Goal: Information Seeking & Learning: Learn about a topic

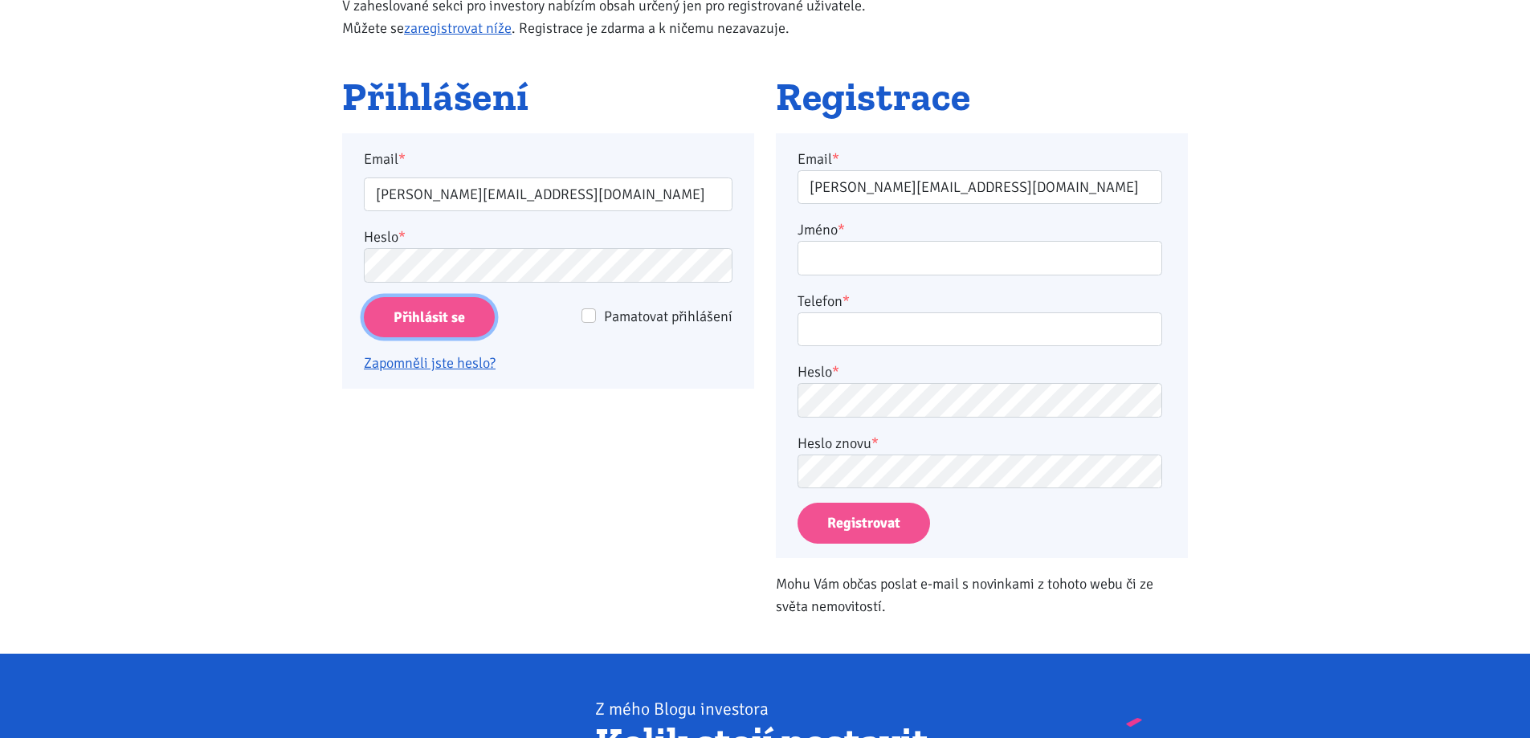
click at [455, 322] on input "Přihlásit se" at bounding box center [429, 317] width 131 height 41
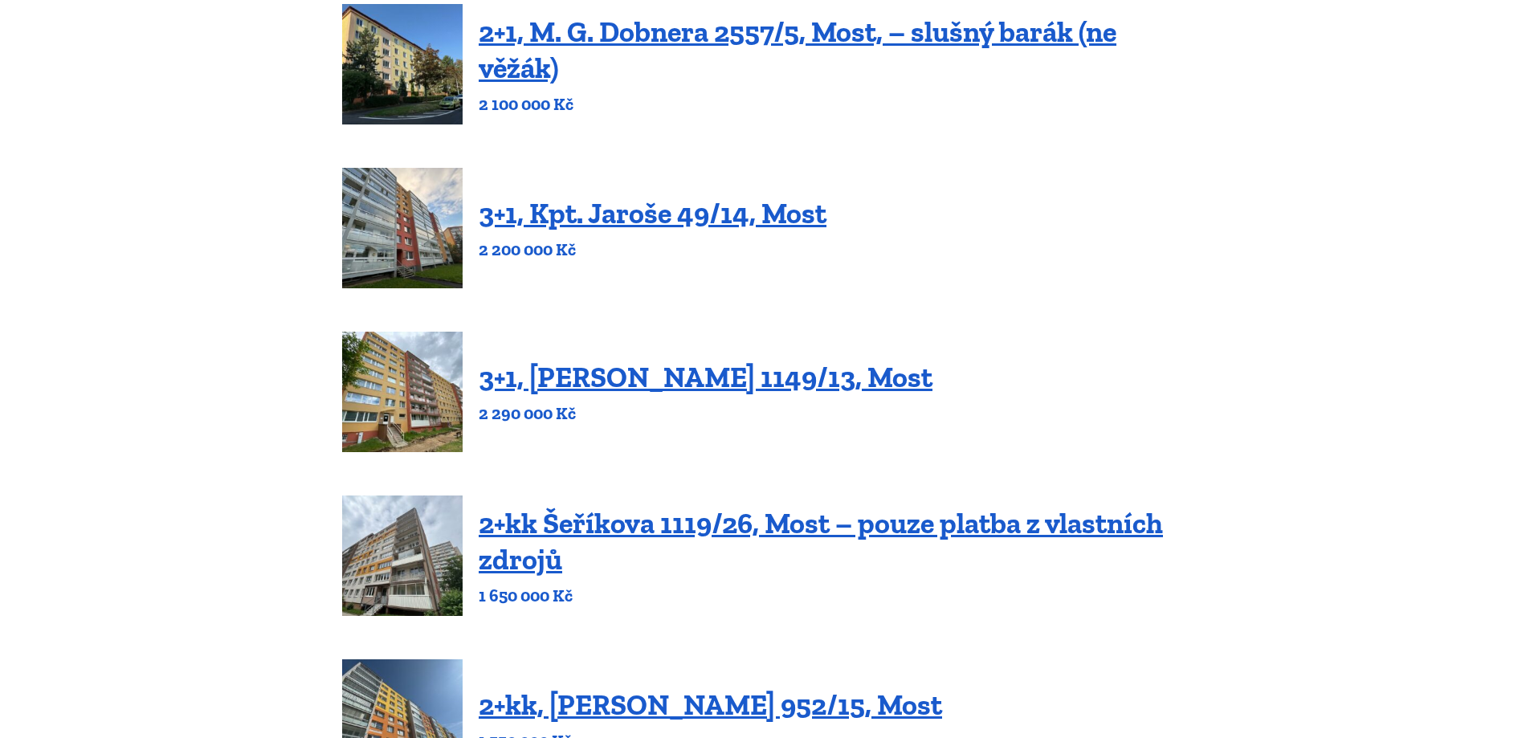
scroll to position [241, 0]
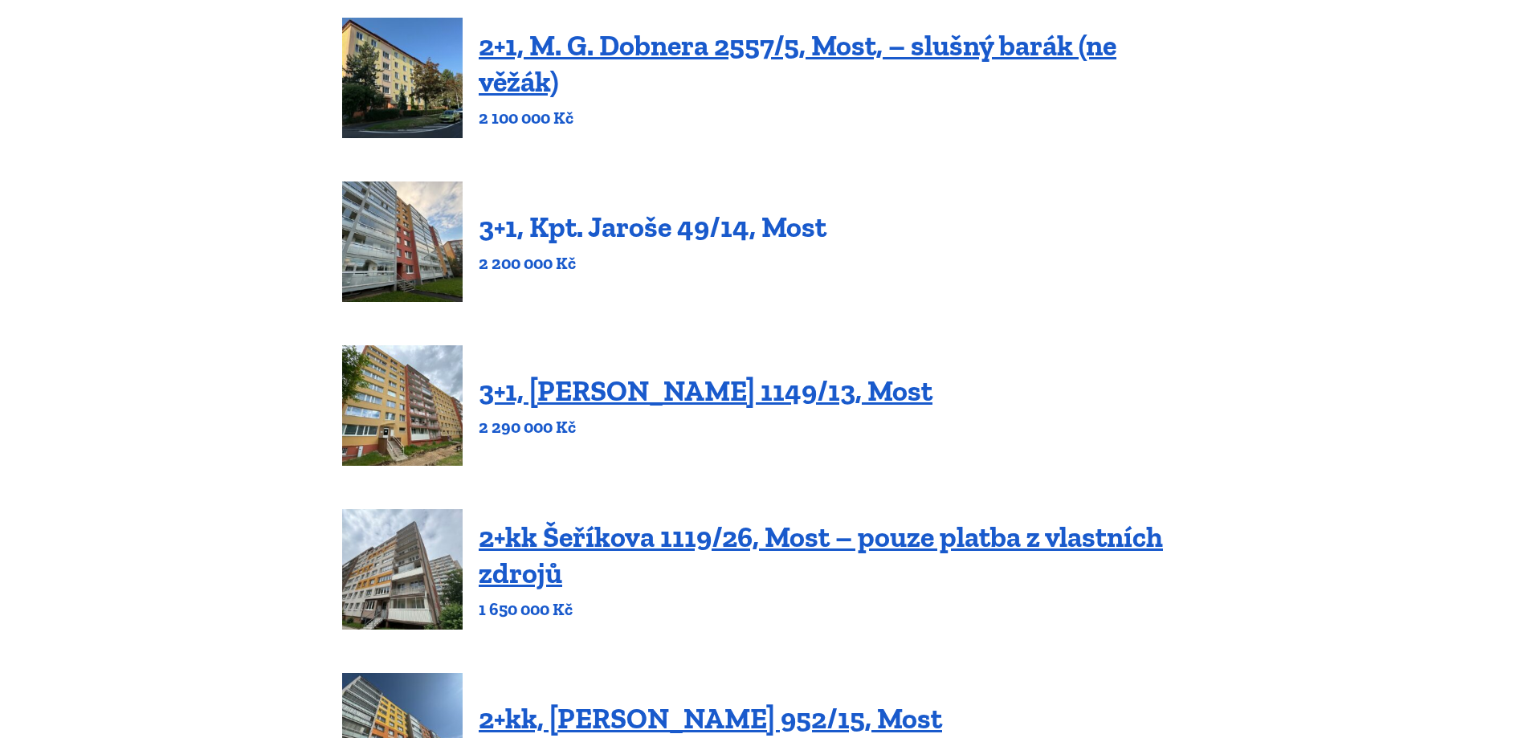
click at [658, 226] on link "3+1, Kpt. Jaroše 49/14, Most" at bounding box center [653, 227] width 348 height 35
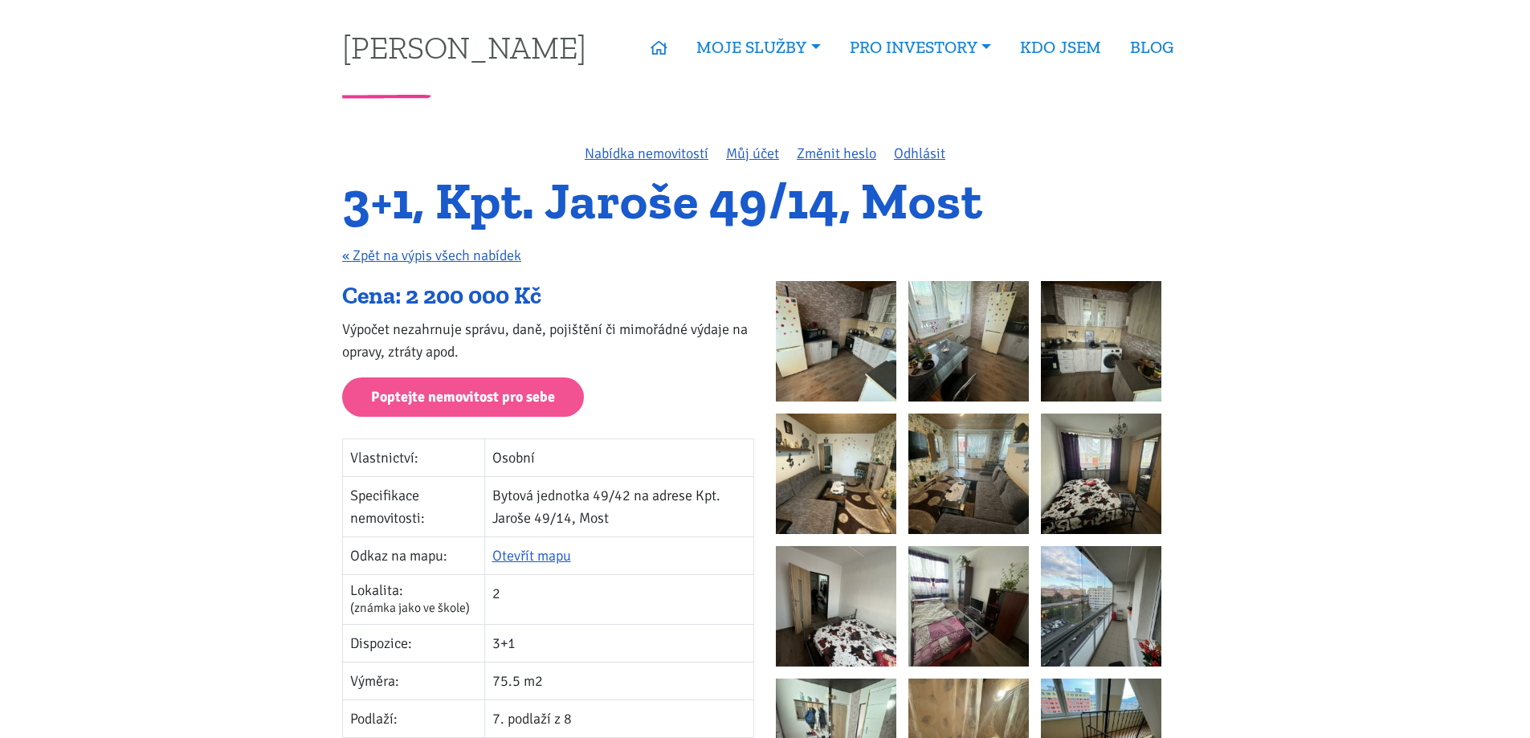
scroll to position [241, 0]
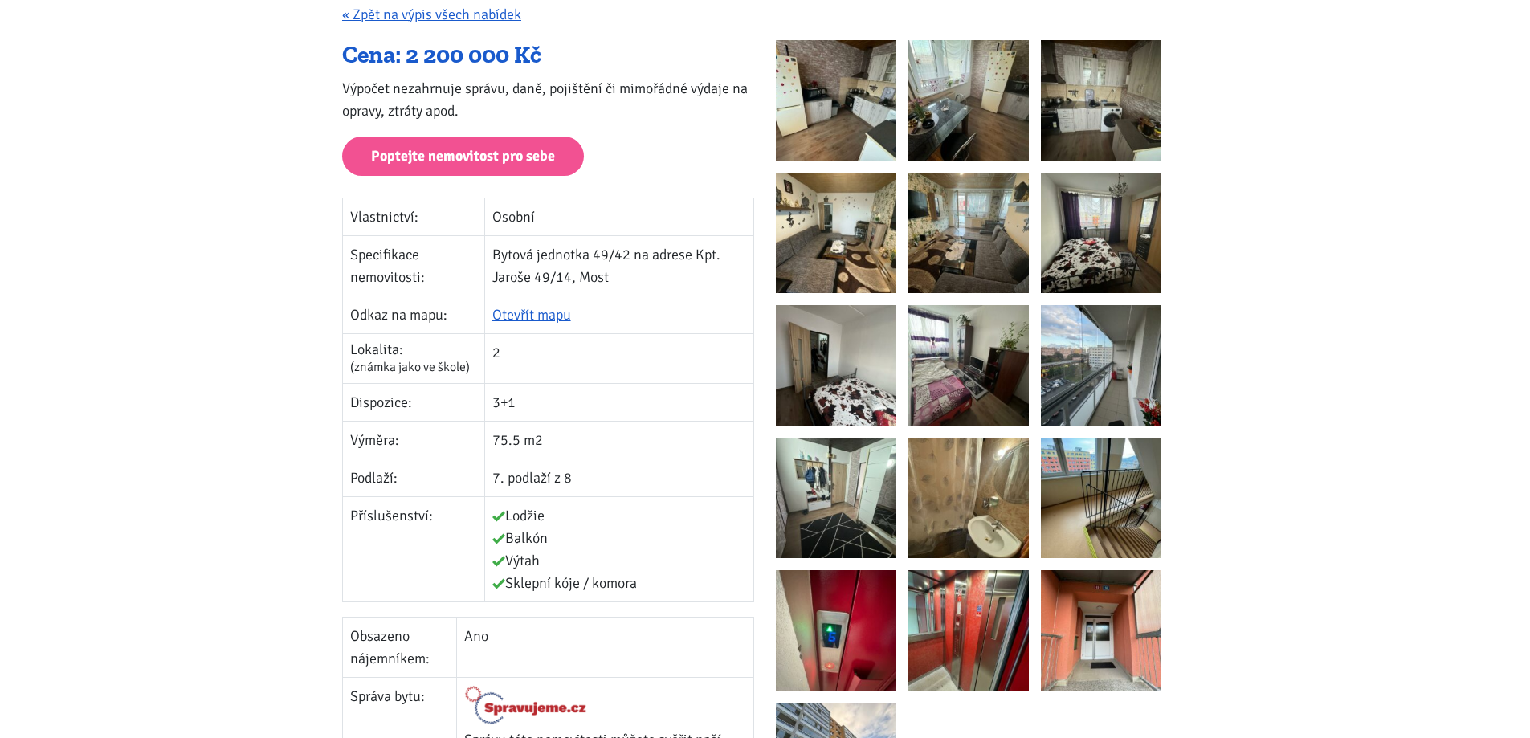
click at [838, 80] on img at bounding box center [836, 100] width 120 height 120
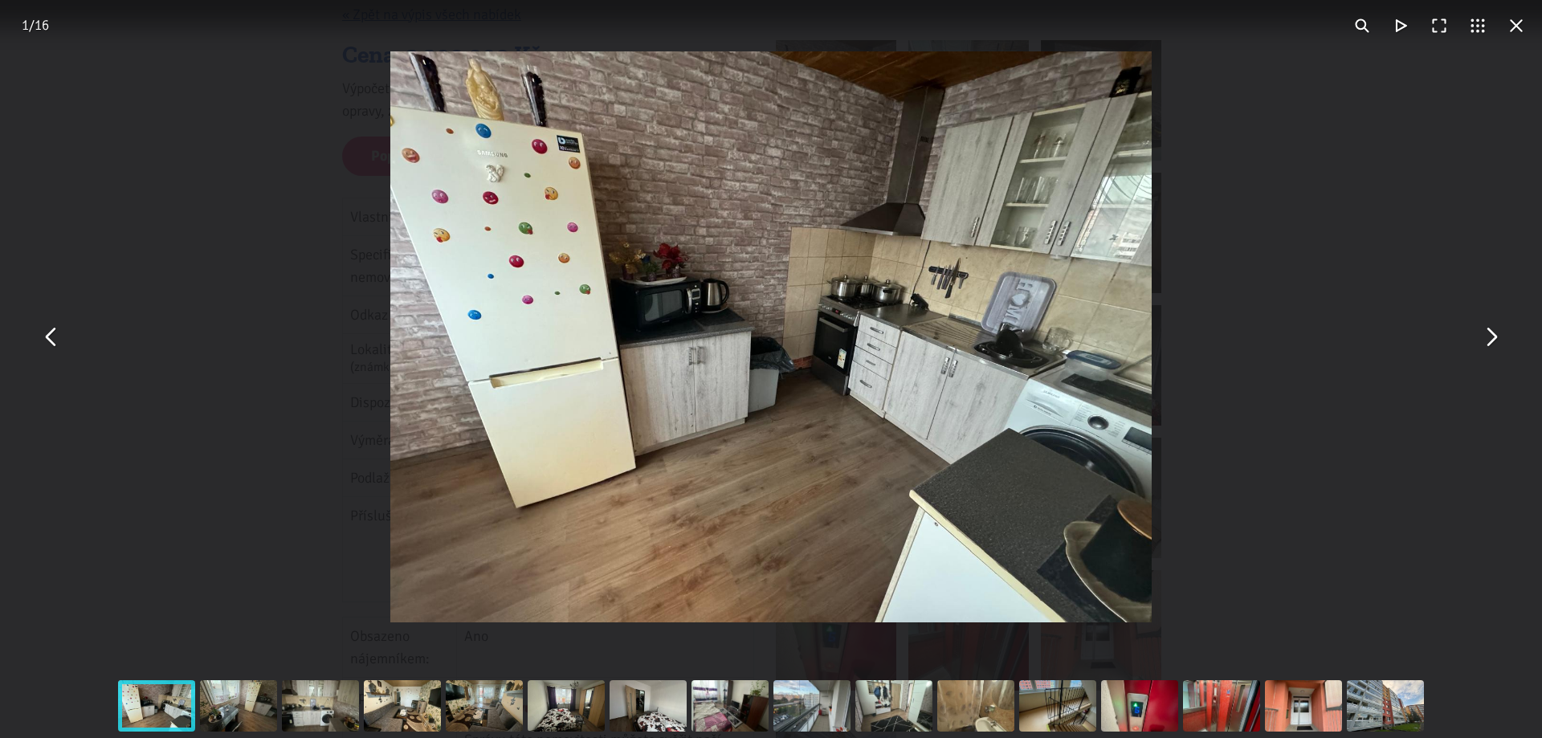
click at [1502, 346] on button "You can close this modal content with the ESC key" at bounding box center [1490, 337] width 39 height 39
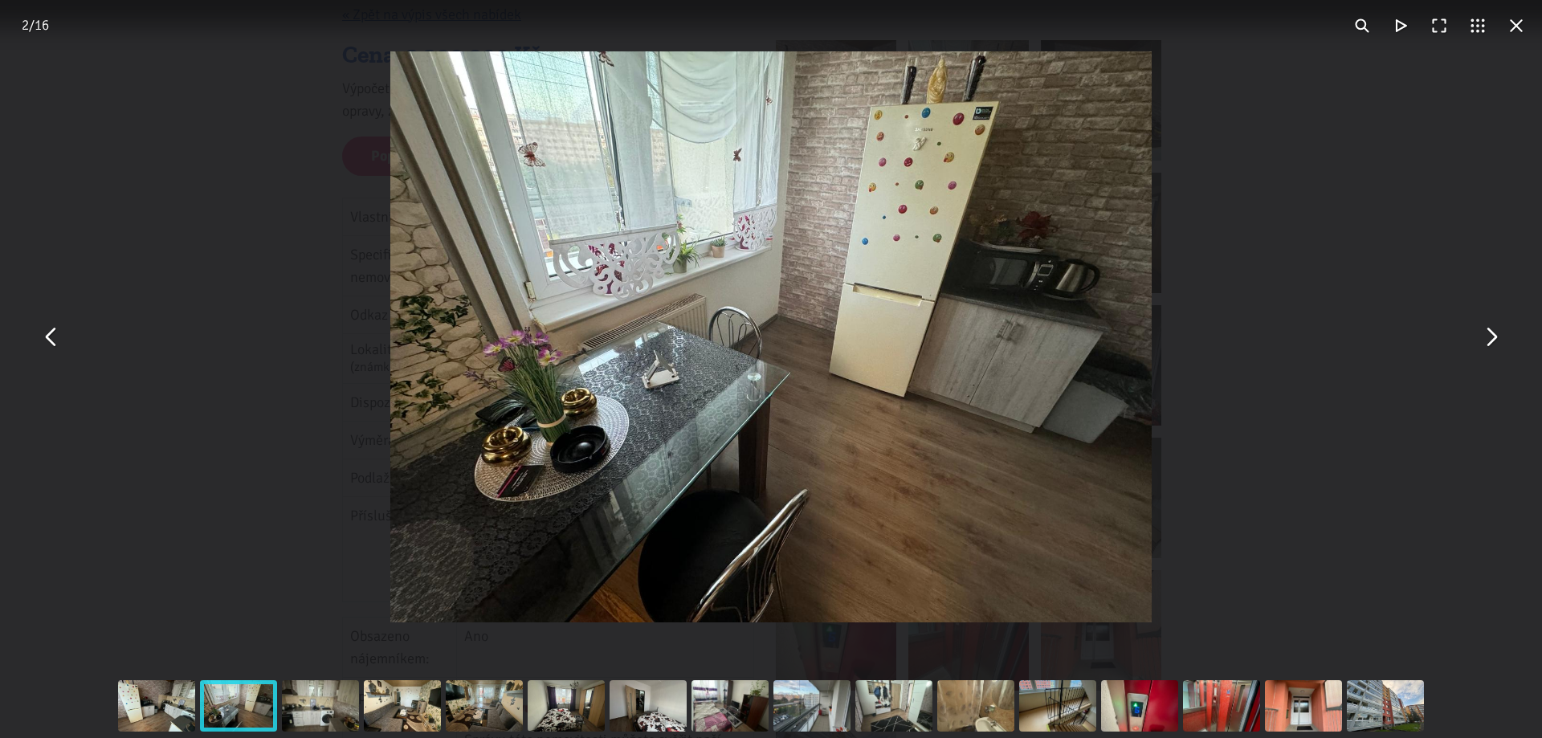
click at [1494, 342] on button "You can close this modal content with the ESC key" at bounding box center [1490, 337] width 39 height 39
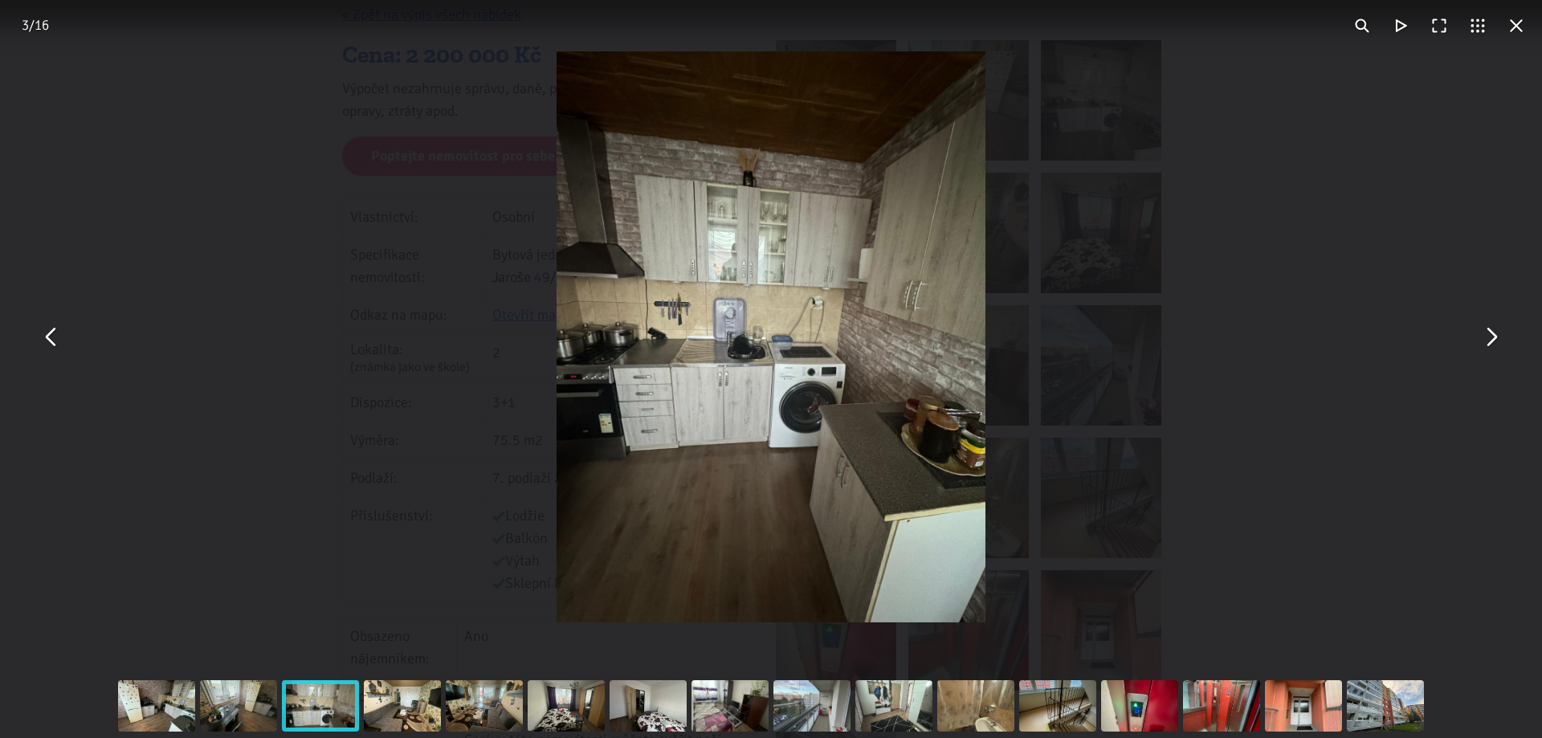
click at [1494, 342] on button "You can close this modal content with the ESC key" at bounding box center [1490, 337] width 39 height 39
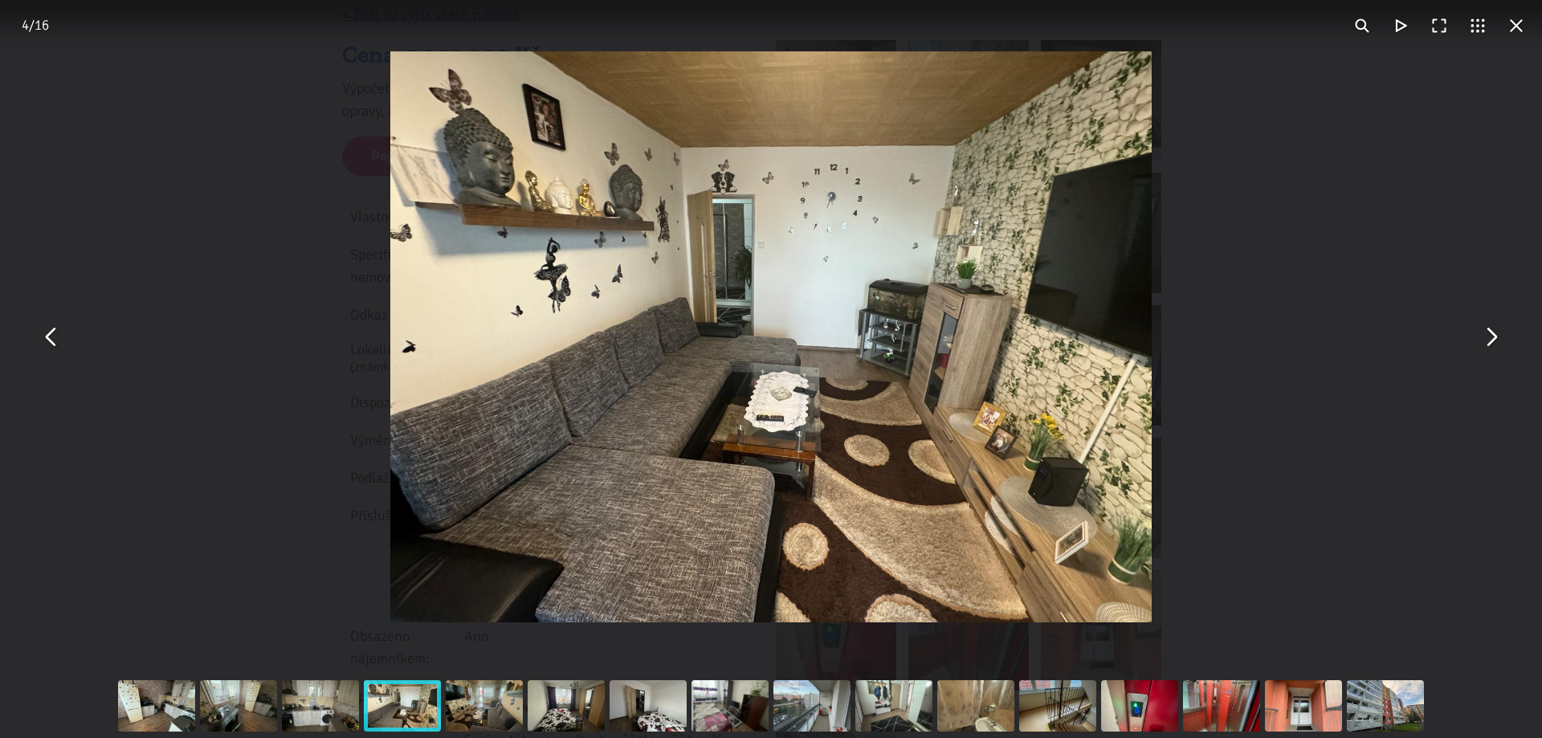
click at [1494, 342] on button "You can close this modal content with the ESC key" at bounding box center [1490, 337] width 39 height 39
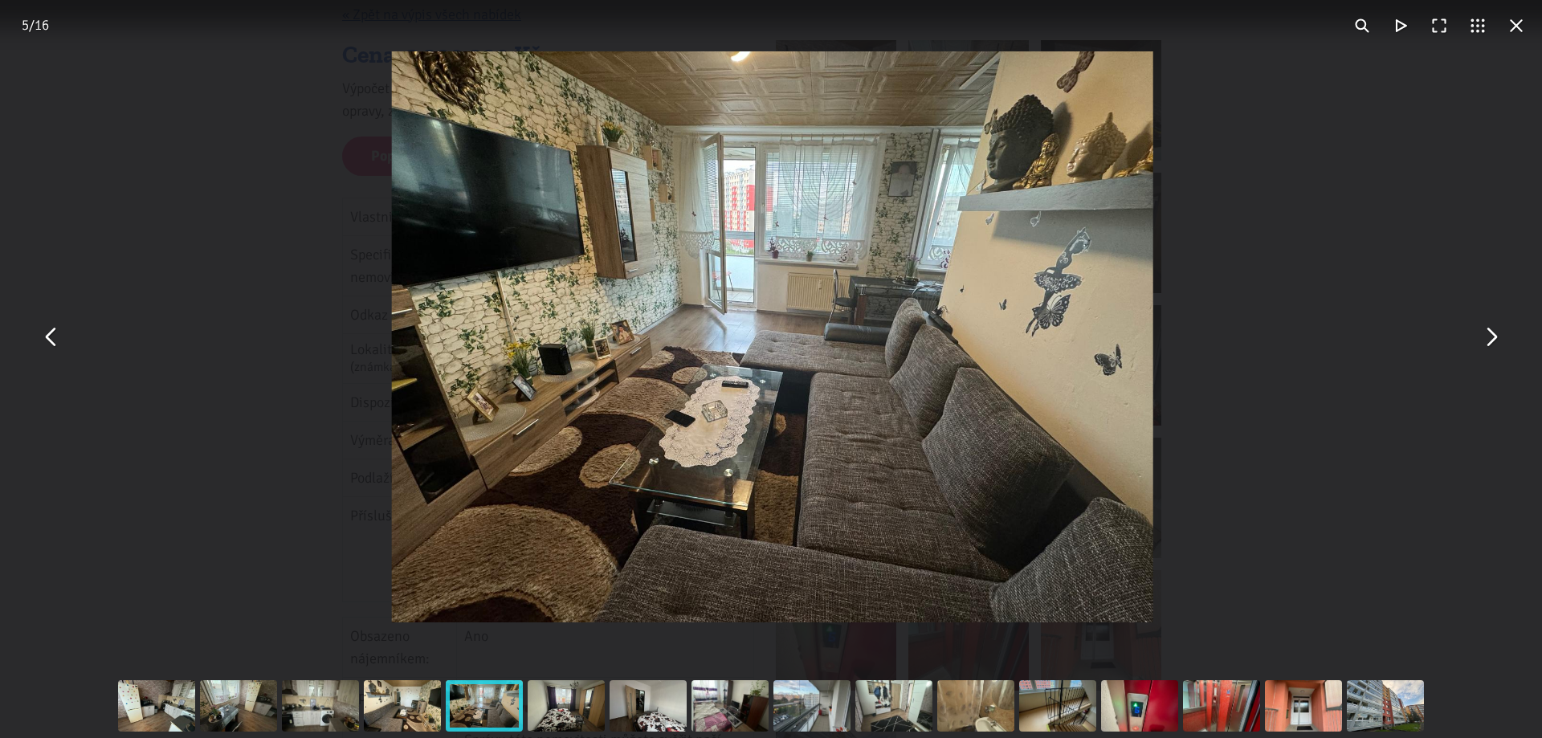
click at [1494, 342] on button "You can close this modal content with the ESC key" at bounding box center [1490, 337] width 39 height 39
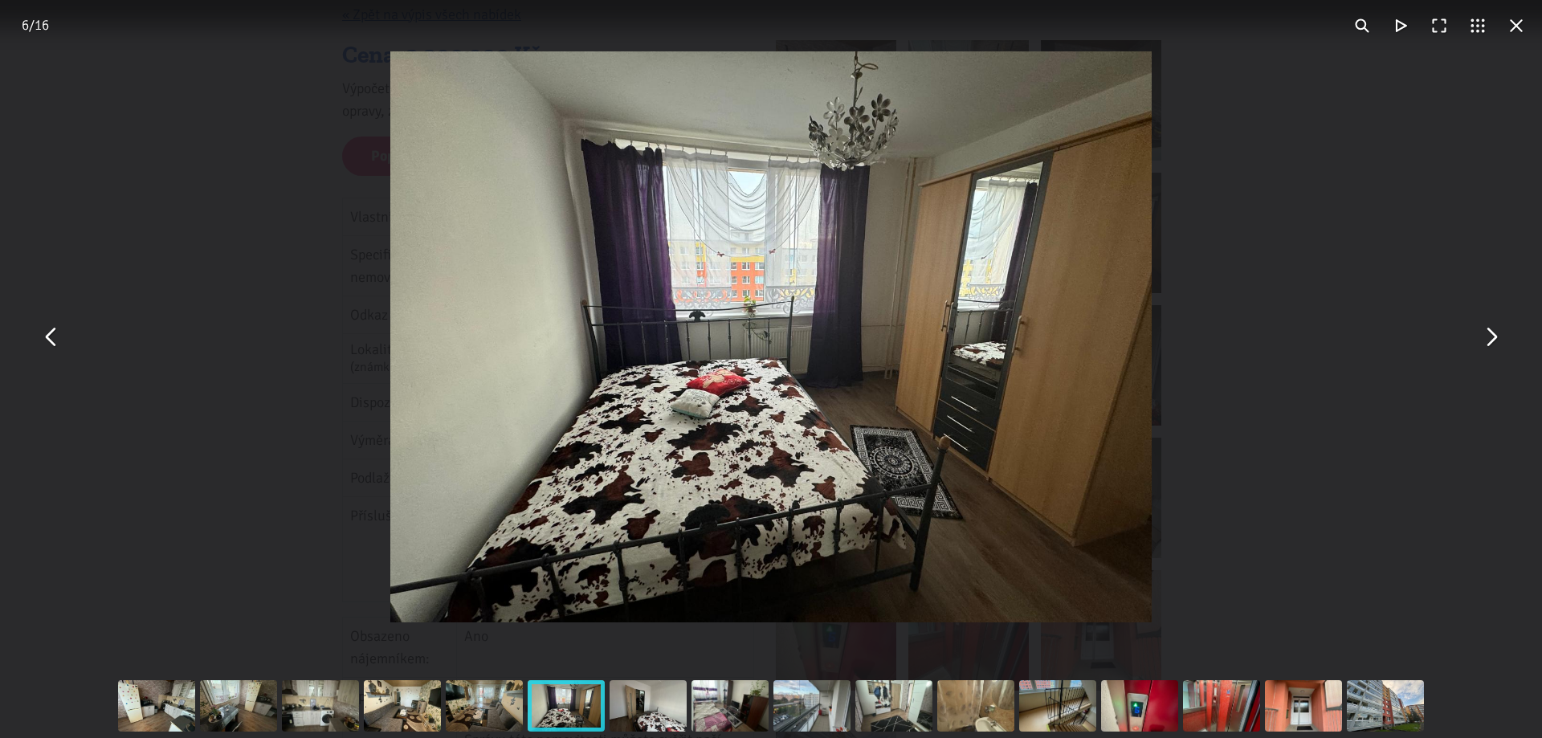
click at [1493, 342] on button "You can close this modal content with the ESC key" at bounding box center [1490, 337] width 39 height 39
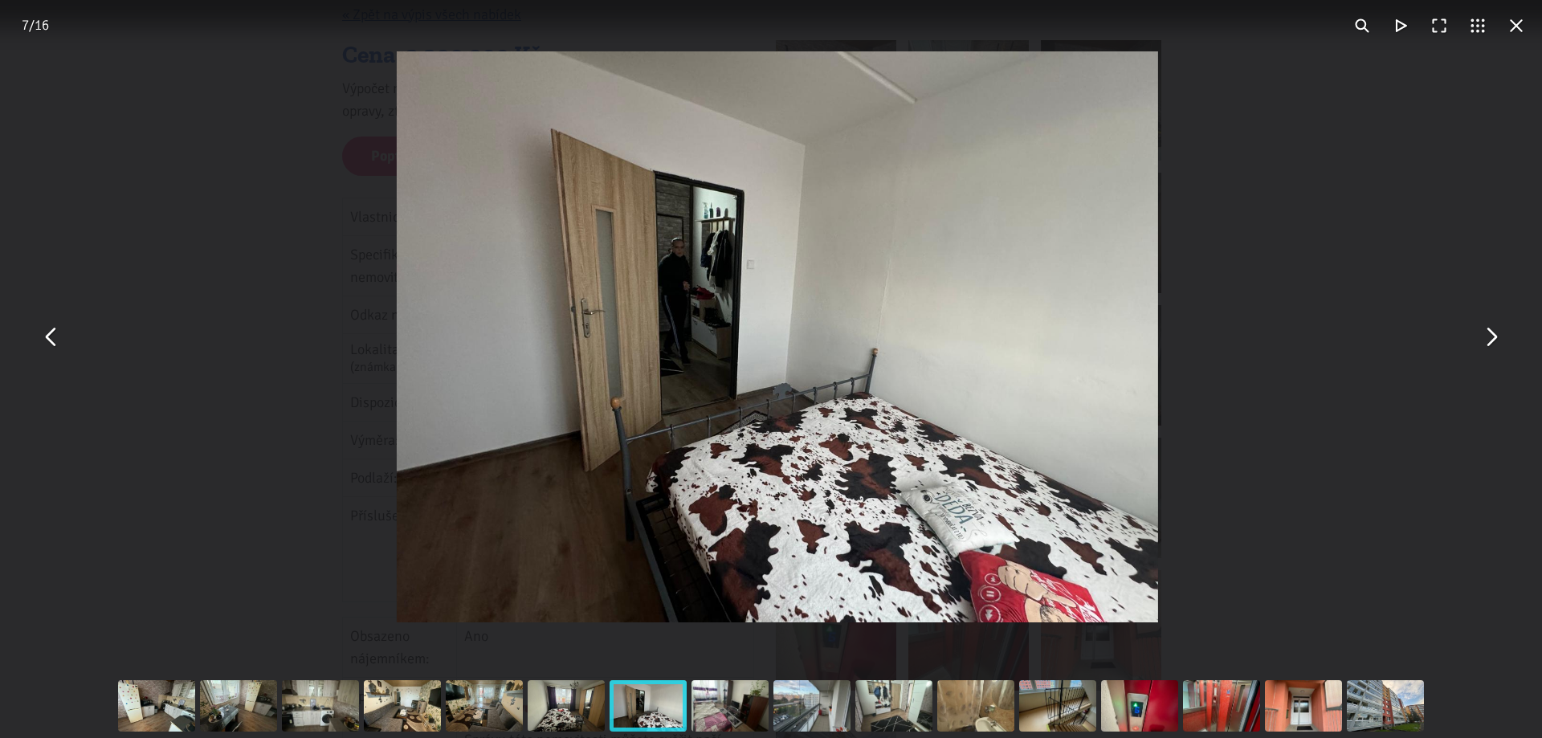
click at [1493, 342] on button "You can close this modal content with the ESC key" at bounding box center [1490, 337] width 39 height 39
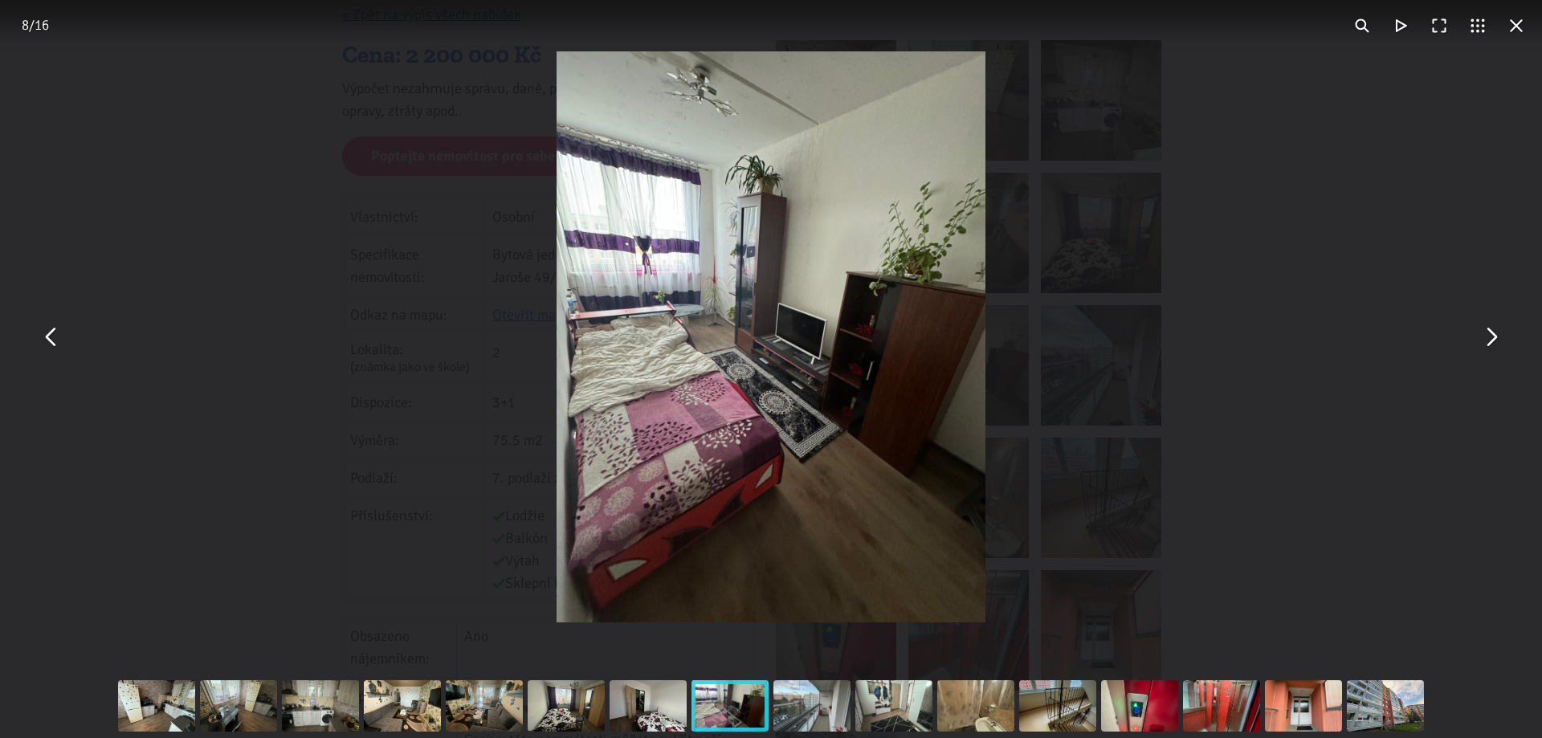
click at [1493, 342] on button "You can close this modal content with the ESC key" at bounding box center [1490, 337] width 39 height 39
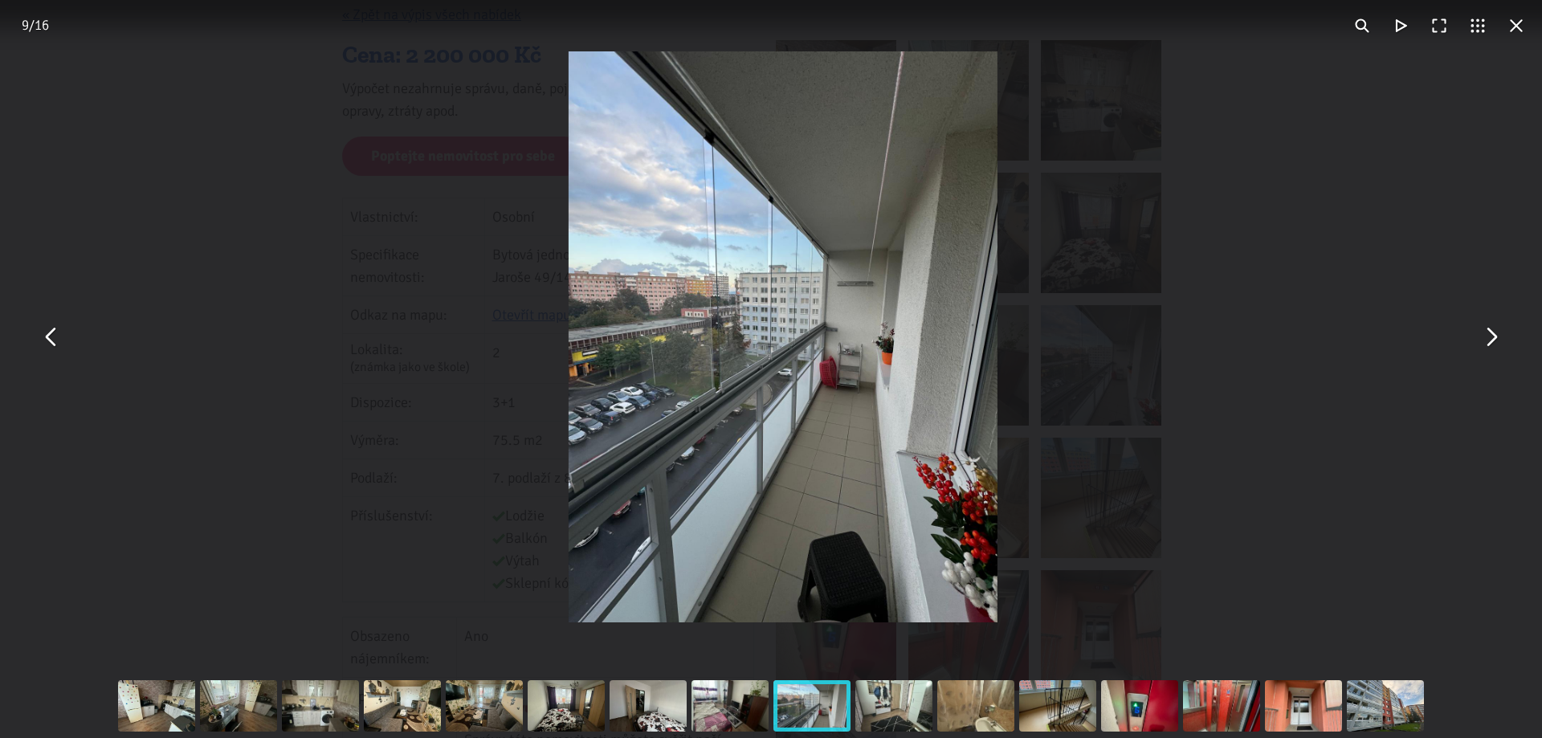
click at [1493, 342] on button "You can close this modal content with the ESC key" at bounding box center [1490, 337] width 39 height 39
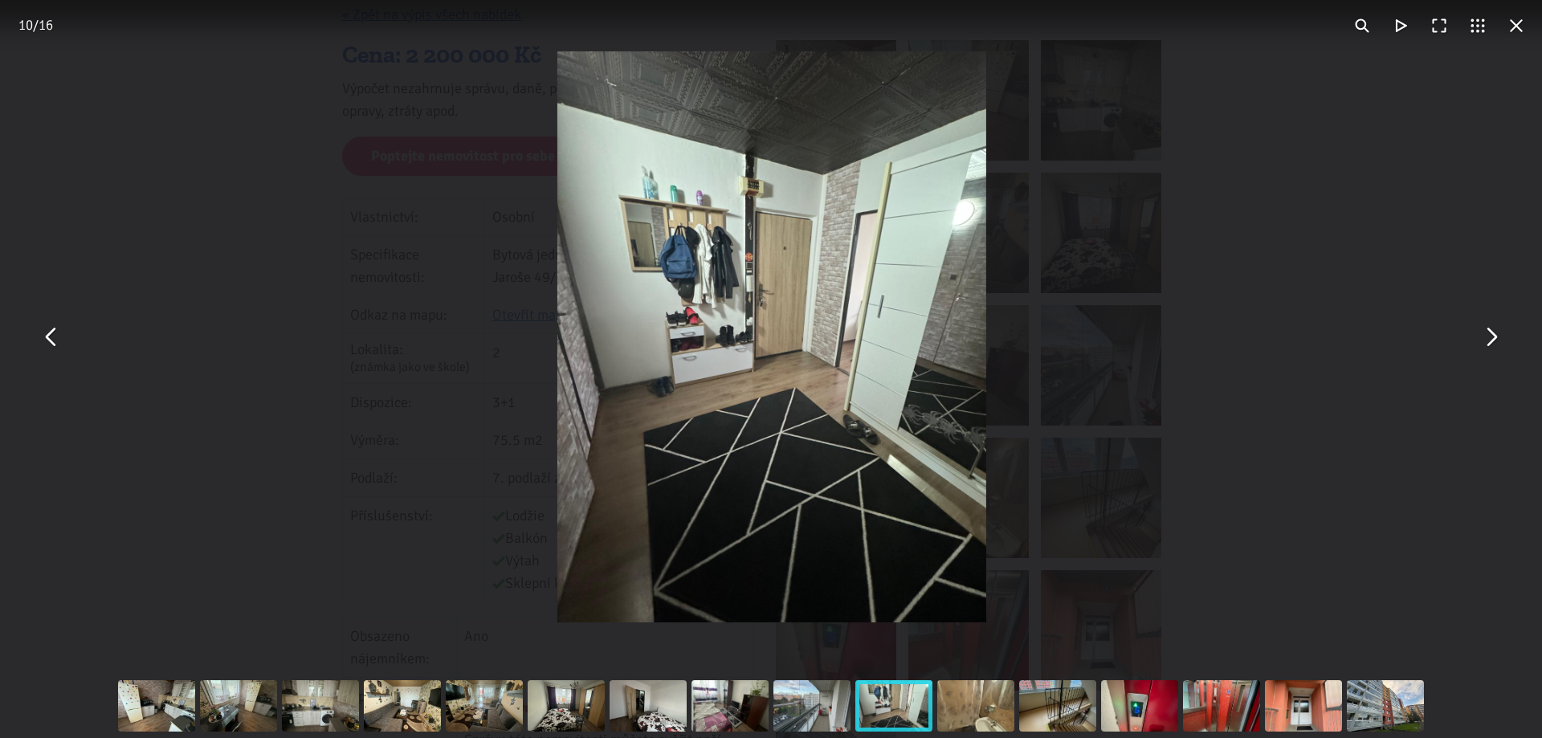
click at [1493, 342] on button "You can close this modal content with the ESC key" at bounding box center [1490, 337] width 39 height 39
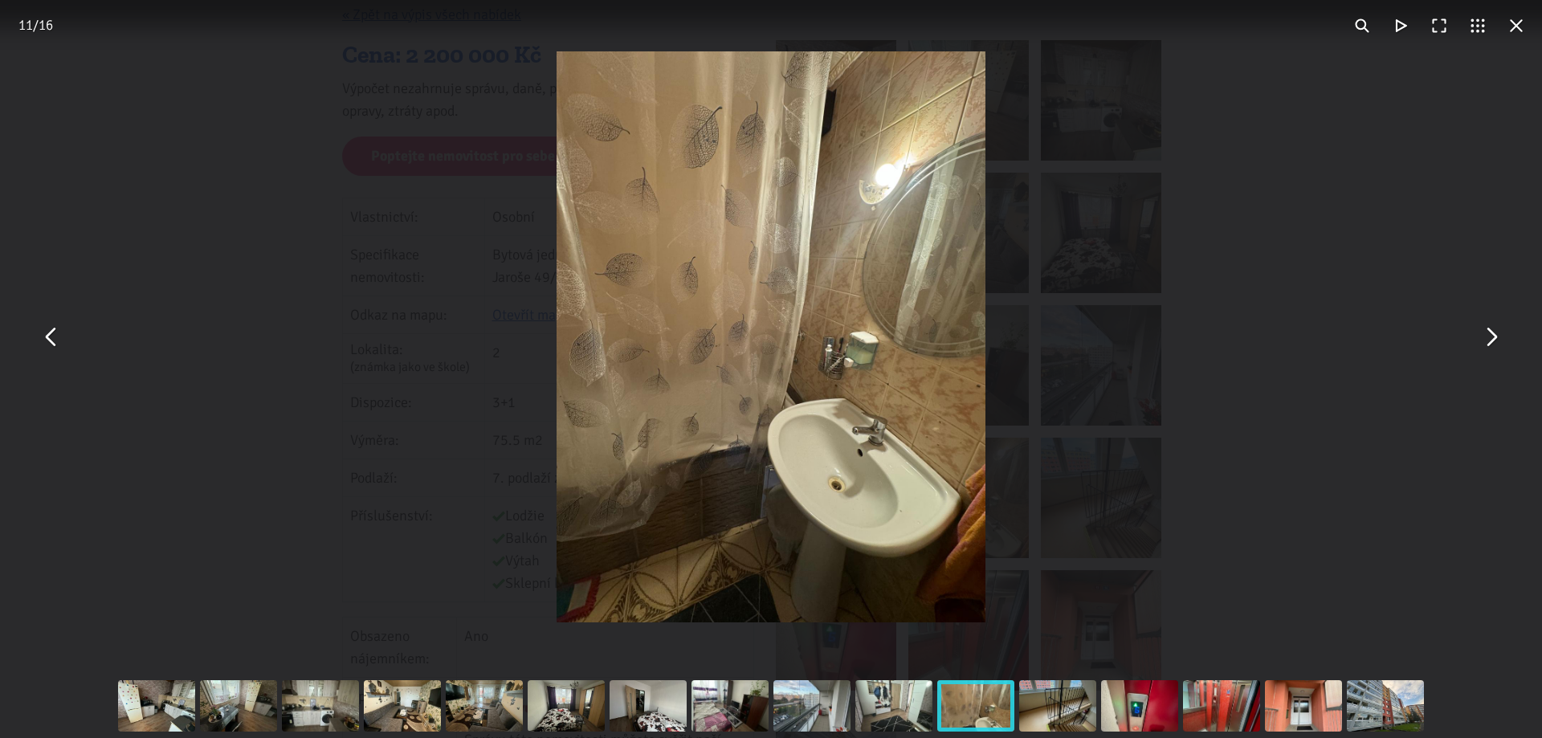
click at [1493, 342] on button "You can close this modal content with the ESC key" at bounding box center [1490, 337] width 39 height 39
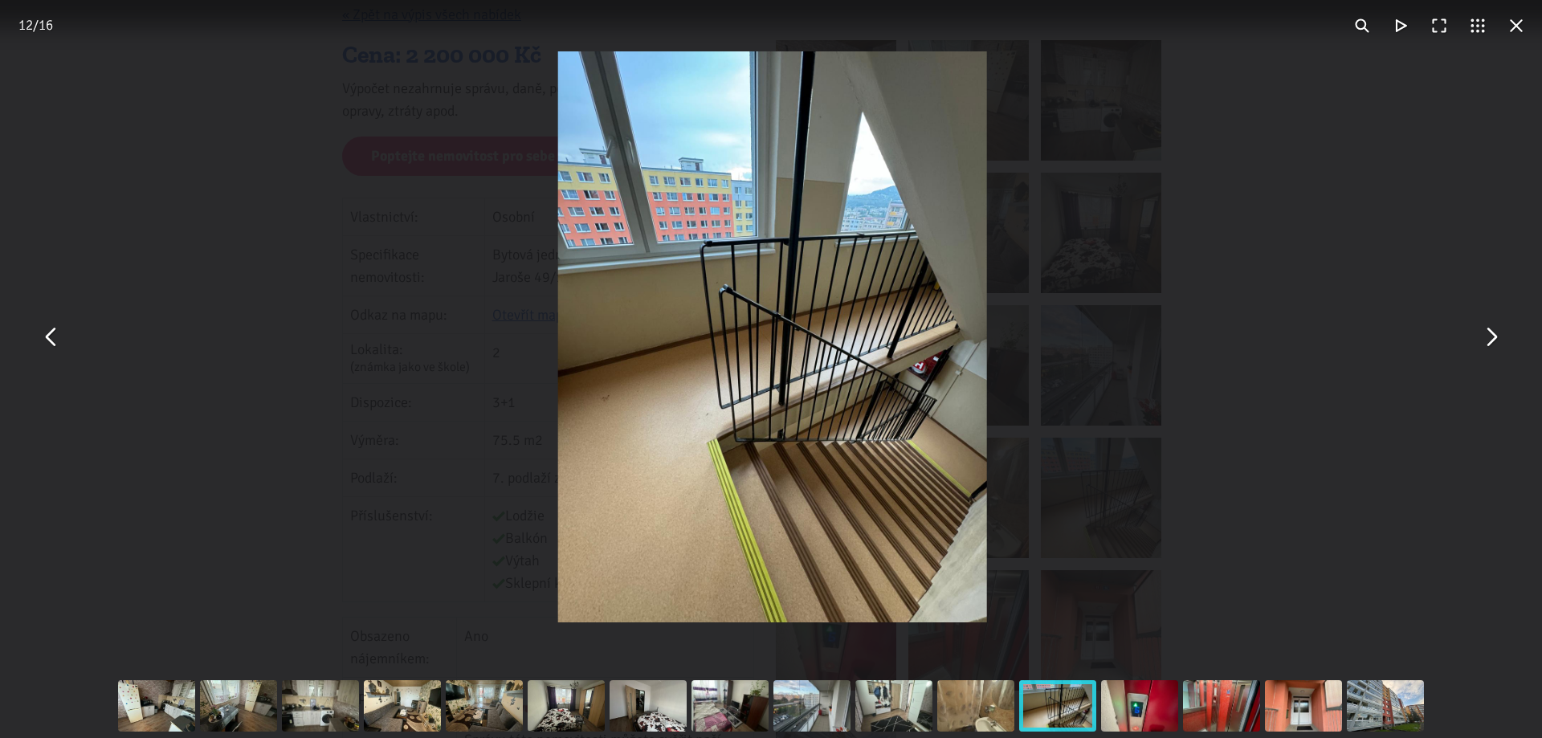
click at [1493, 342] on button "You can close this modal content with the ESC key" at bounding box center [1490, 337] width 39 height 39
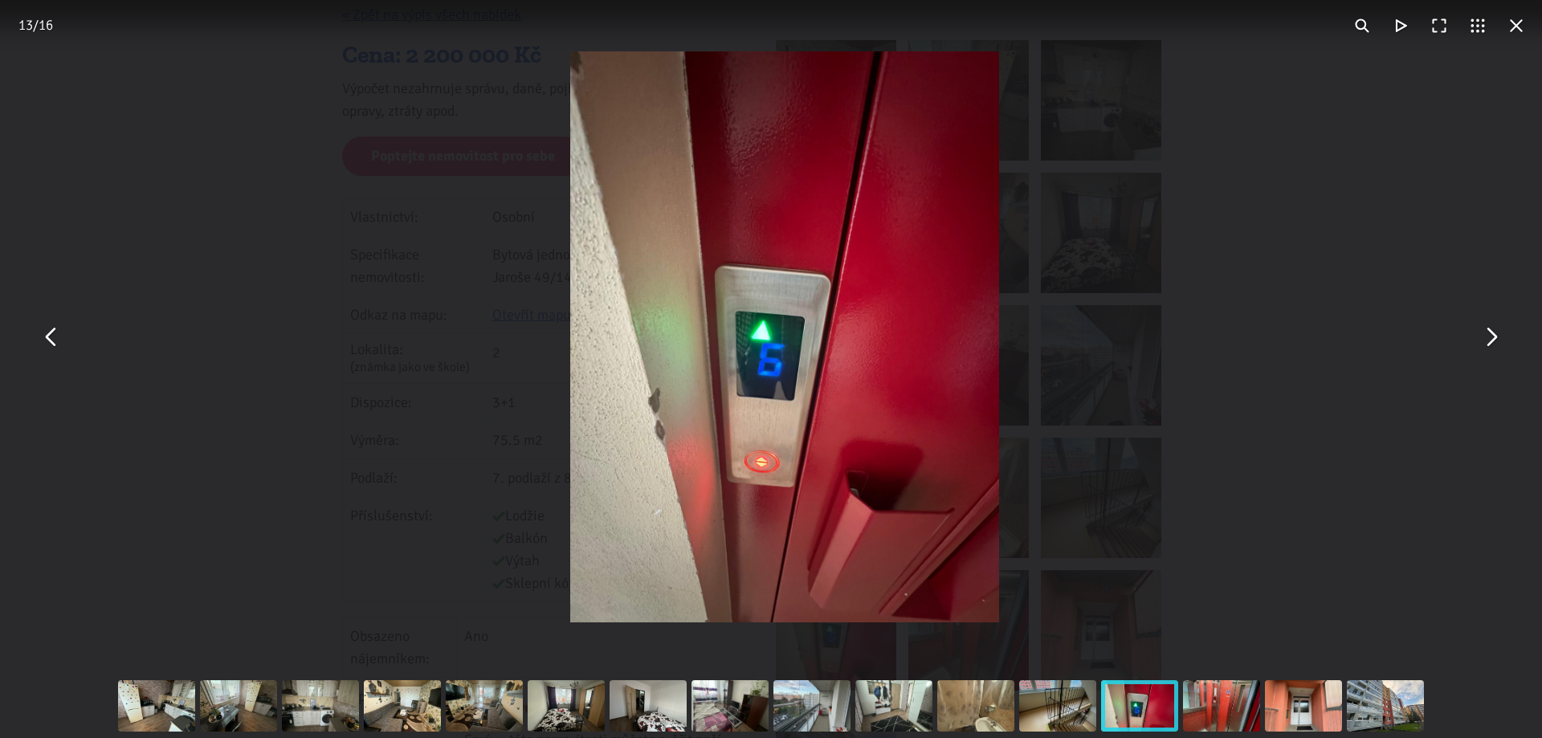
click at [1493, 342] on button "You can close this modal content with the ESC key" at bounding box center [1490, 337] width 39 height 39
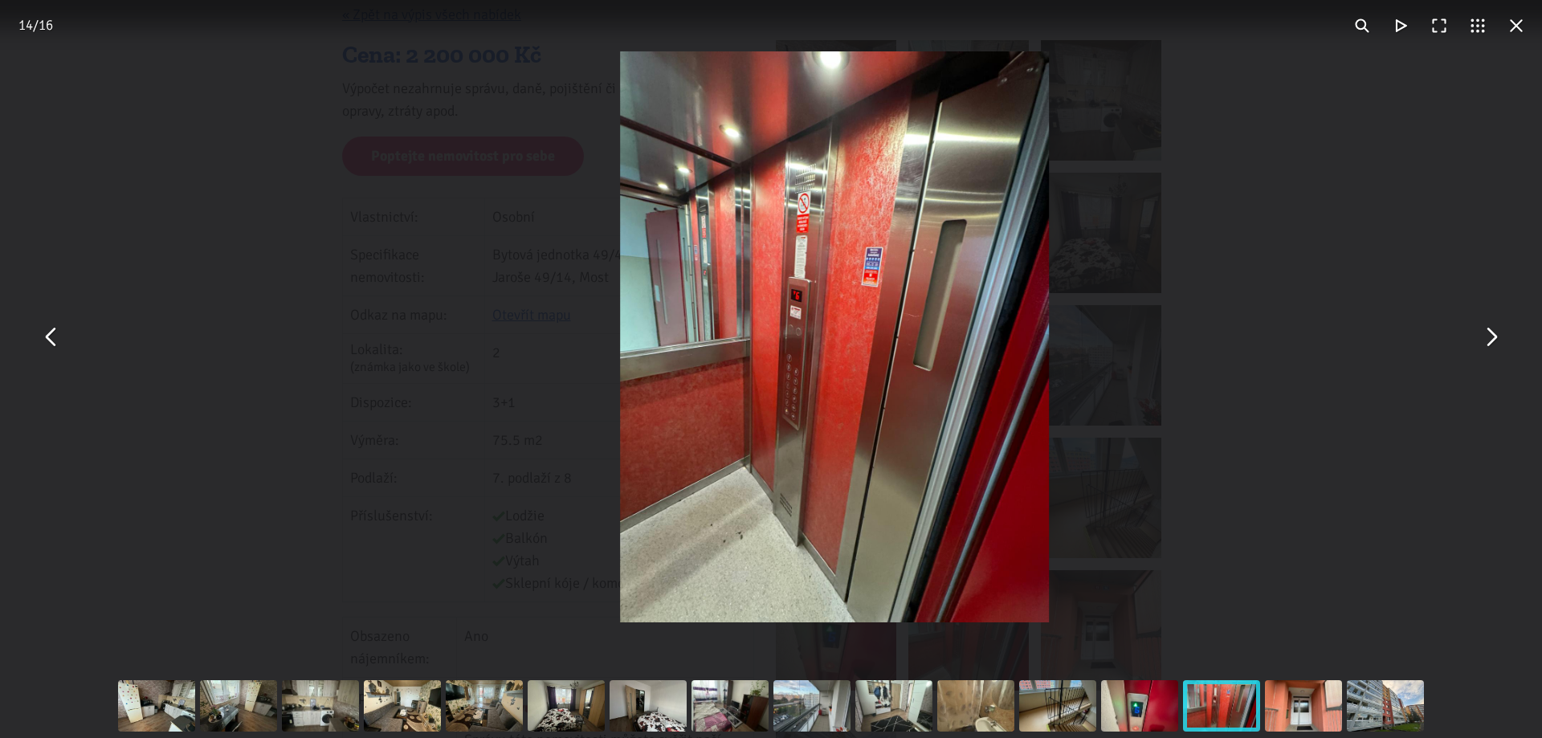
click at [1493, 342] on button "You can close this modal content with the ESC key" at bounding box center [1490, 337] width 39 height 39
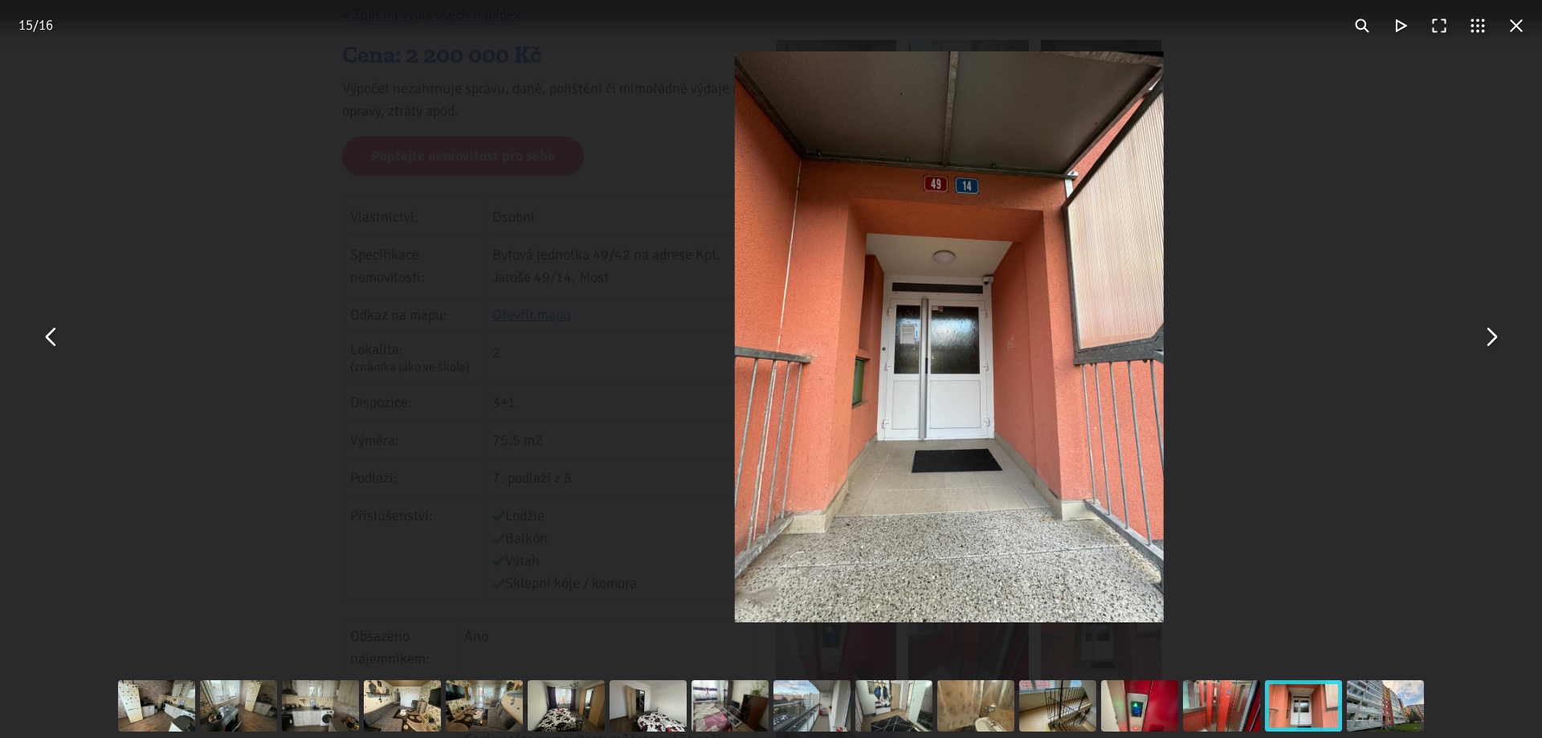
click at [1493, 342] on button "You can close this modal content with the ESC key" at bounding box center [1490, 337] width 39 height 39
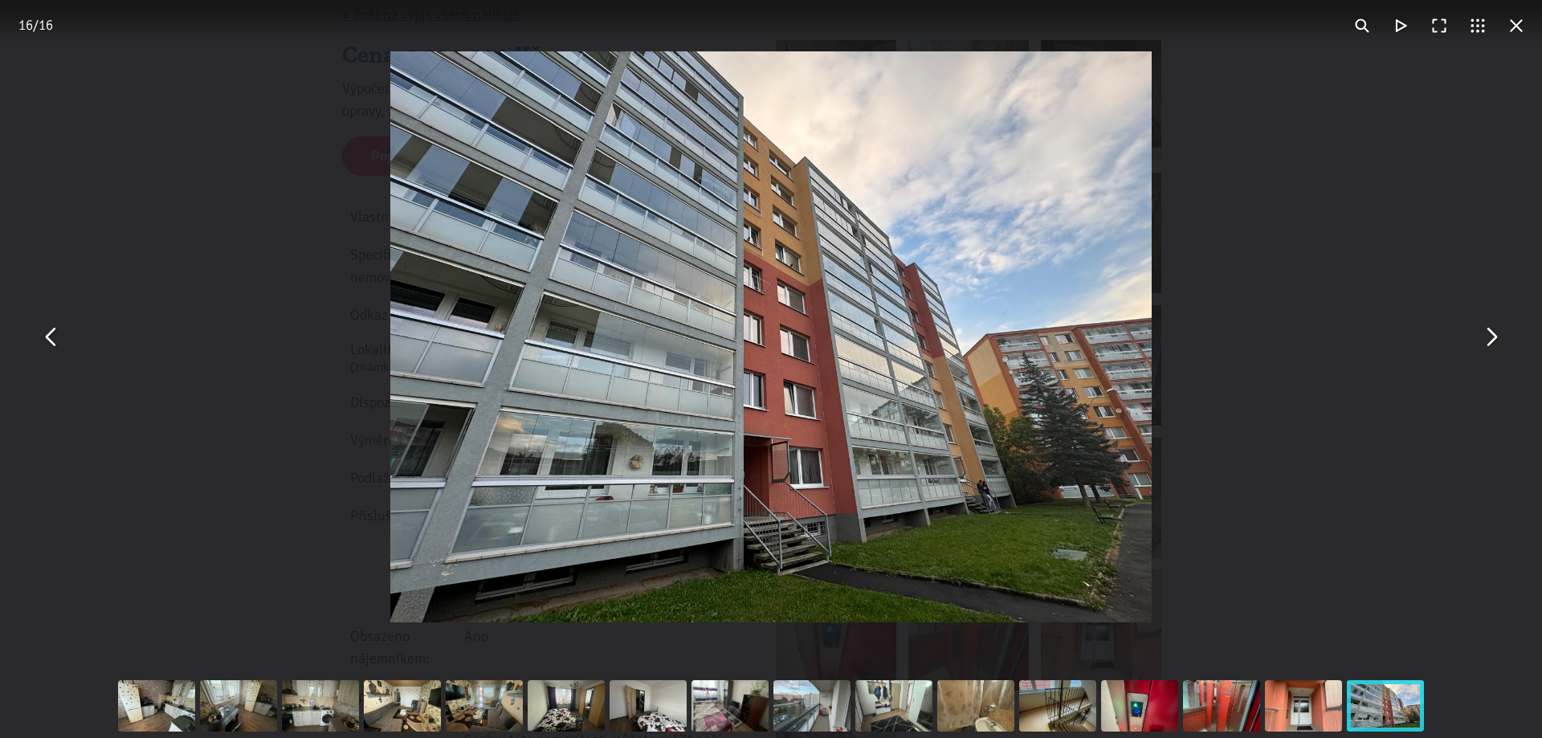
click at [1493, 342] on button "You can close this modal content with the ESC key" at bounding box center [1490, 337] width 39 height 39
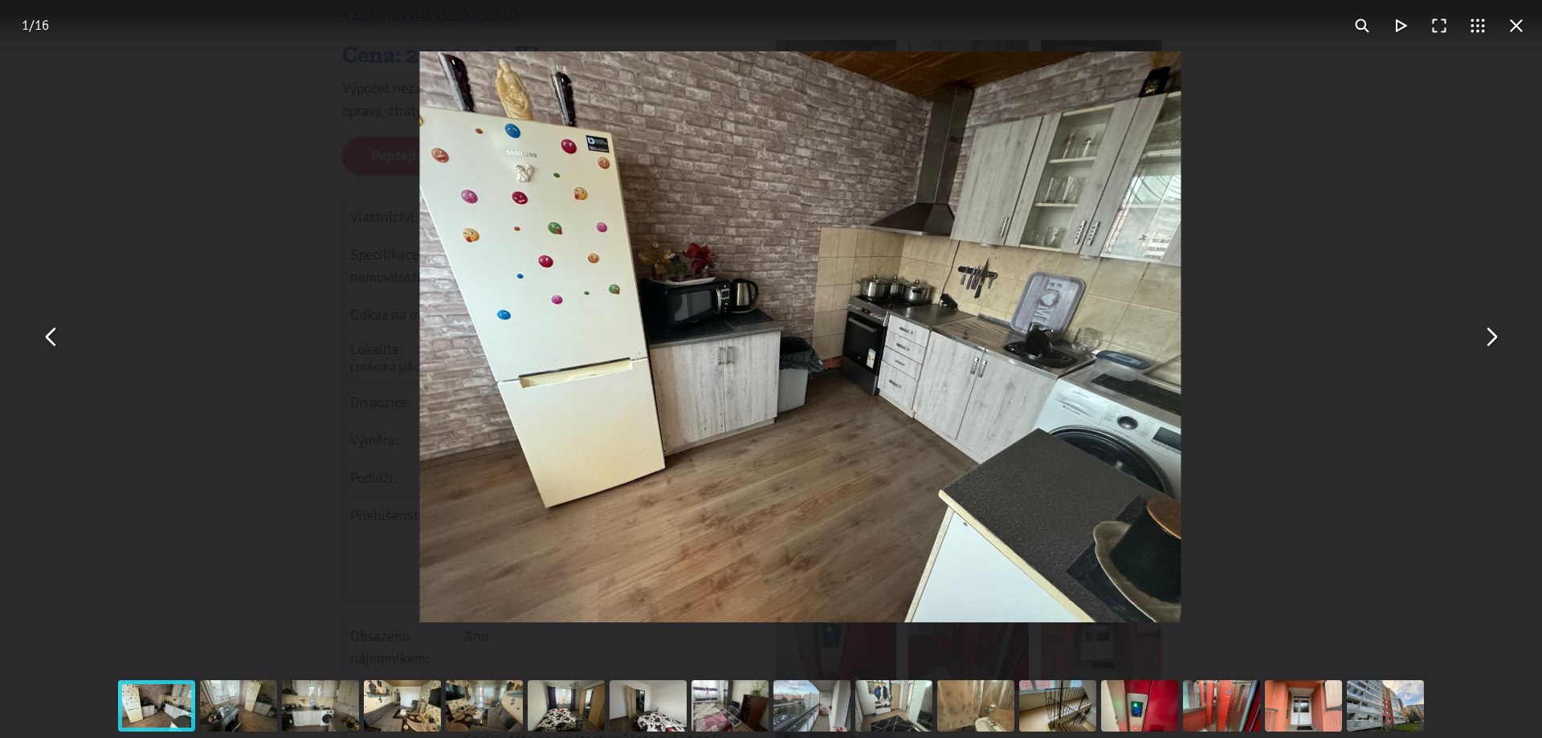
click at [1493, 342] on button "You can close this modal content with the ESC key" at bounding box center [1490, 337] width 39 height 39
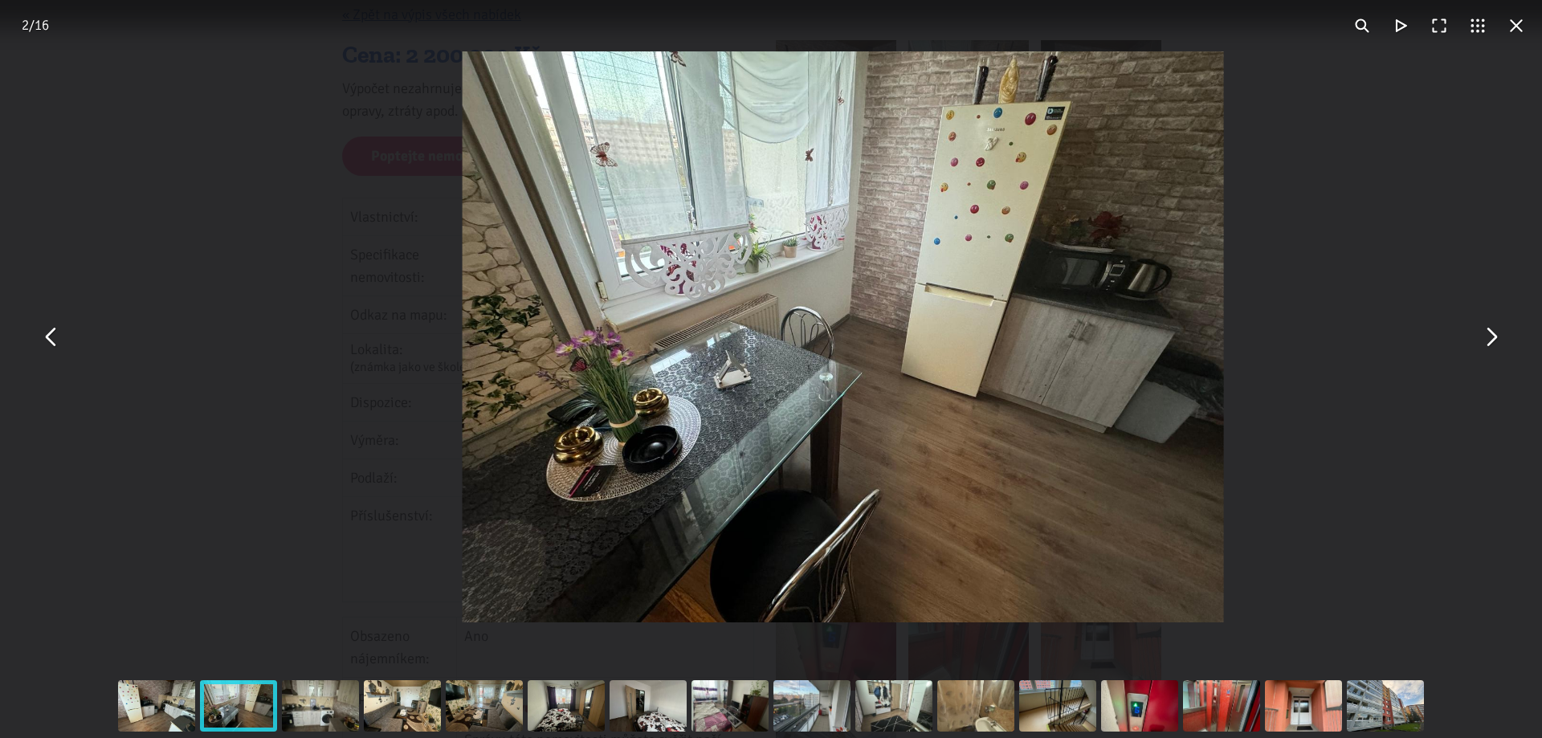
click at [1493, 342] on button "You can close this modal content with the ESC key" at bounding box center [1490, 337] width 39 height 39
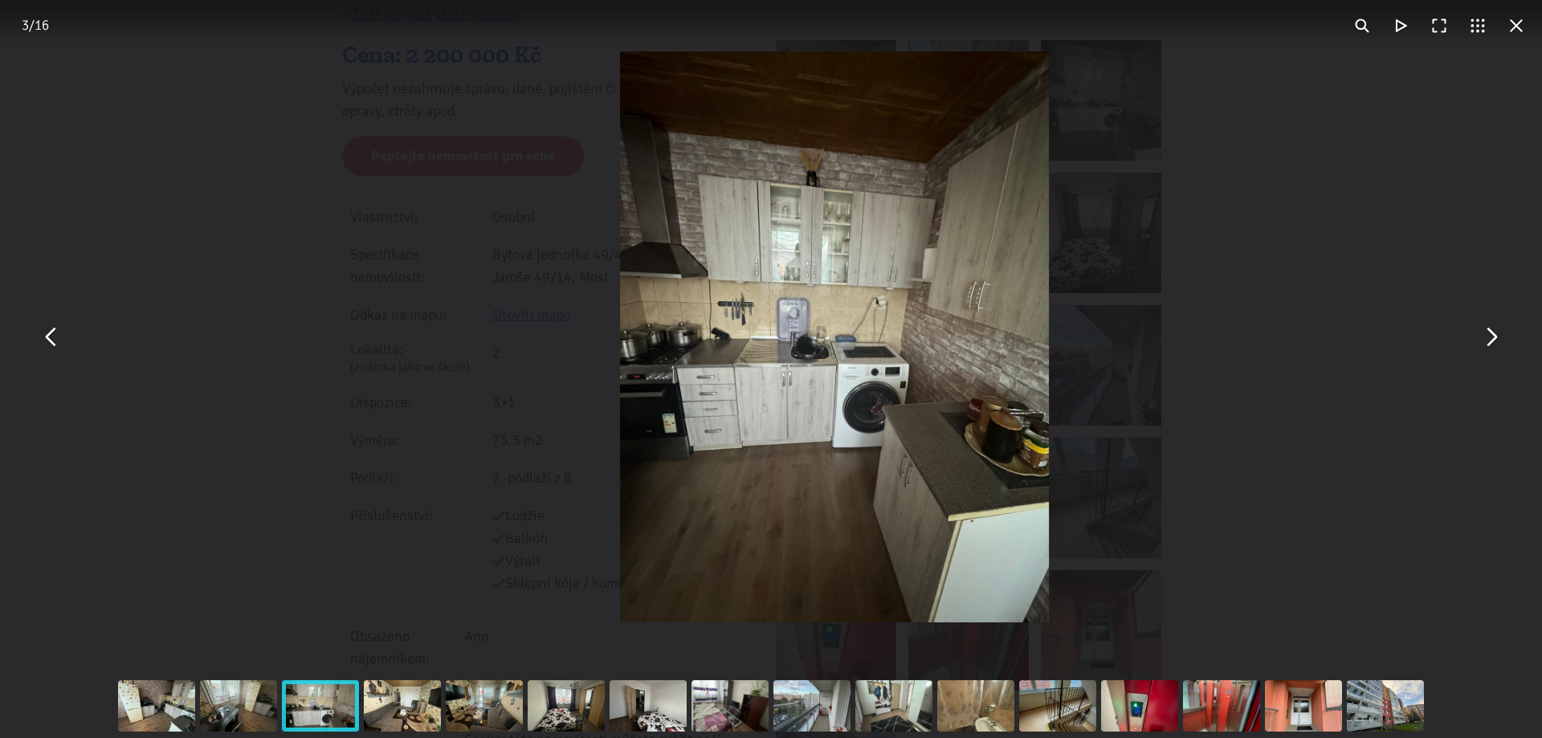
click at [1493, 342] on button "You can close this modal content with the ESC key" at bounding box center [1490, 337] width 39 height 39
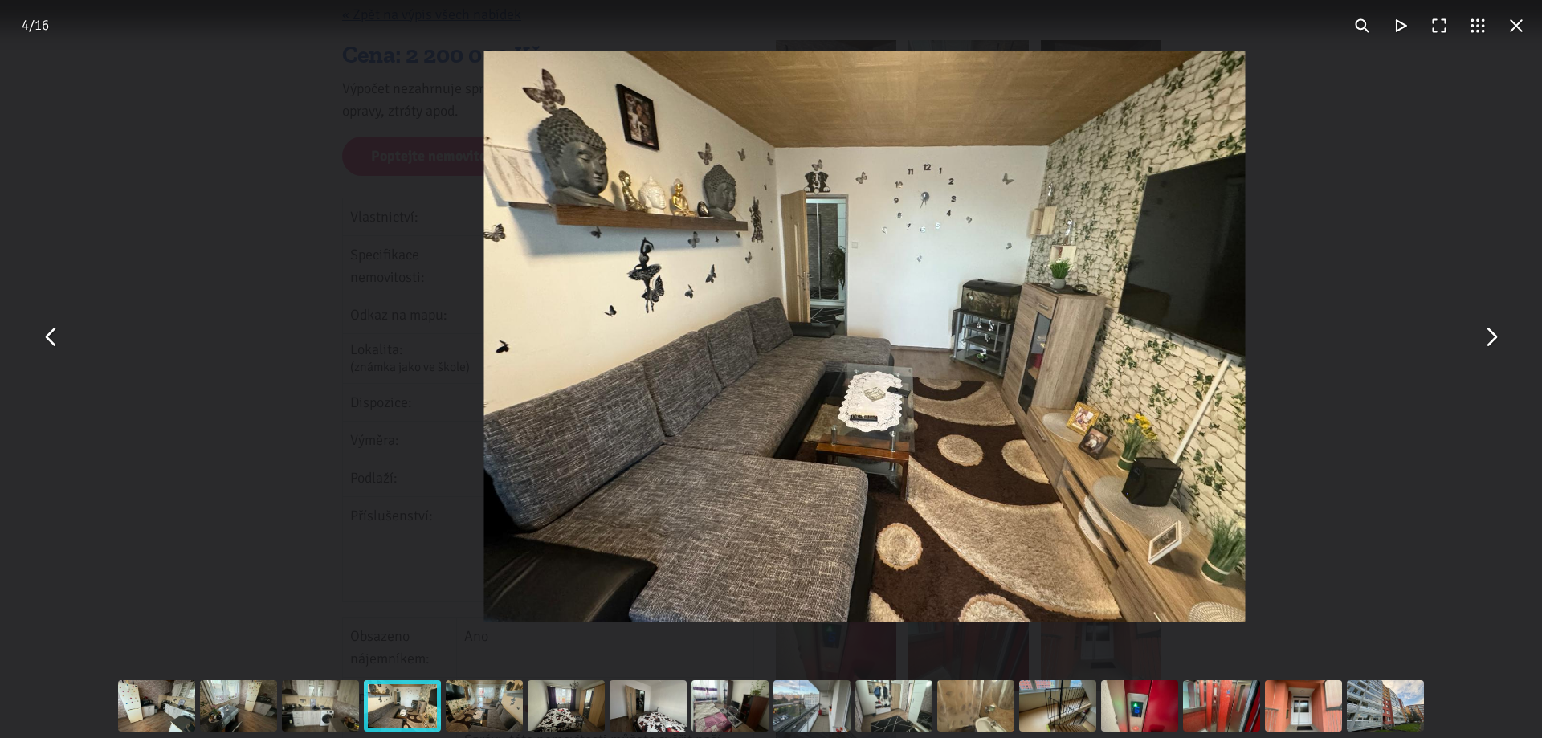
click at [1493, 342] on button "You can close this modal content with the ESC key" at bounding box center [1490, 337] width 39 height 39
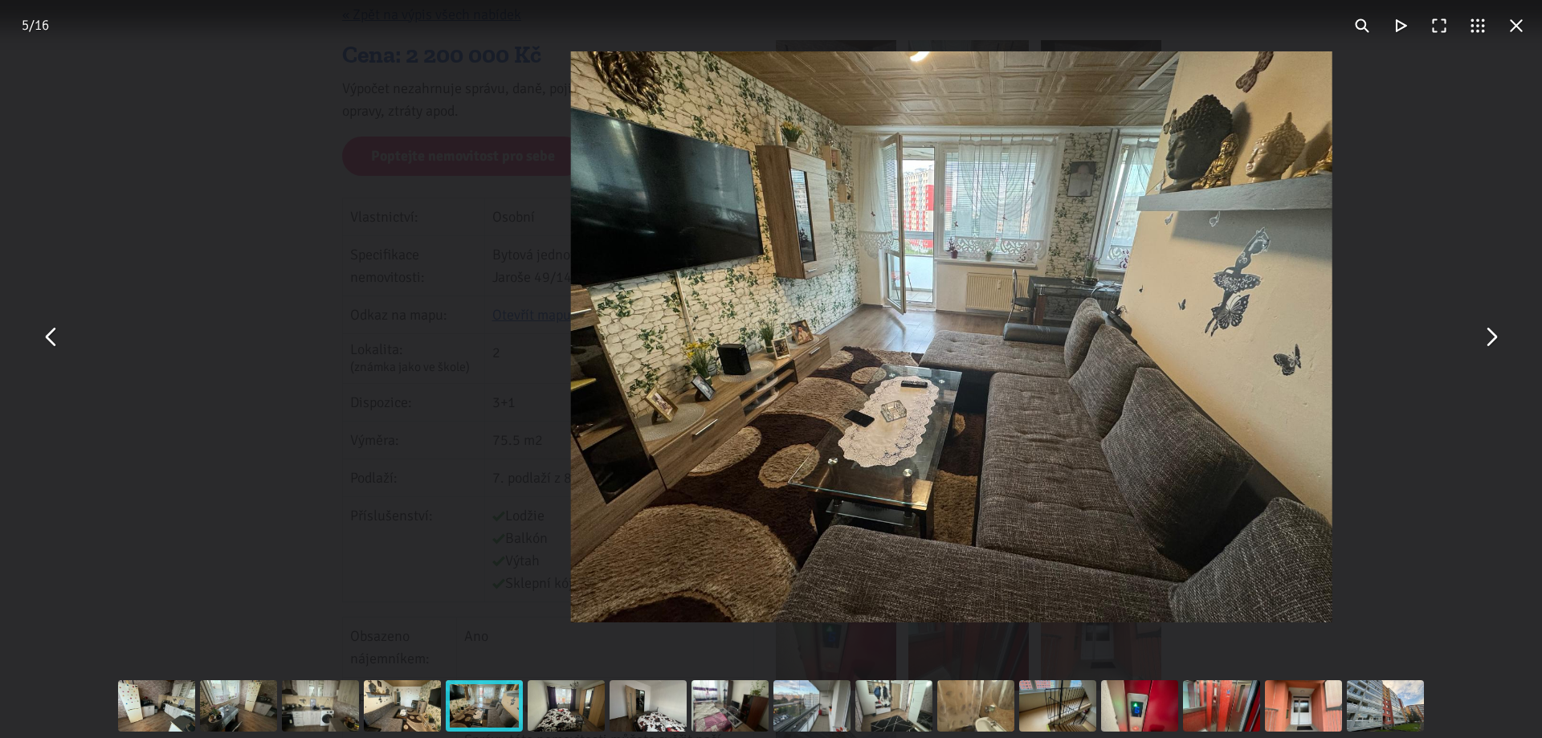
click at [1493, 342] on button "You can close this modal content with the ESC key" at bounding box center [1490, 337] width 39 height 39
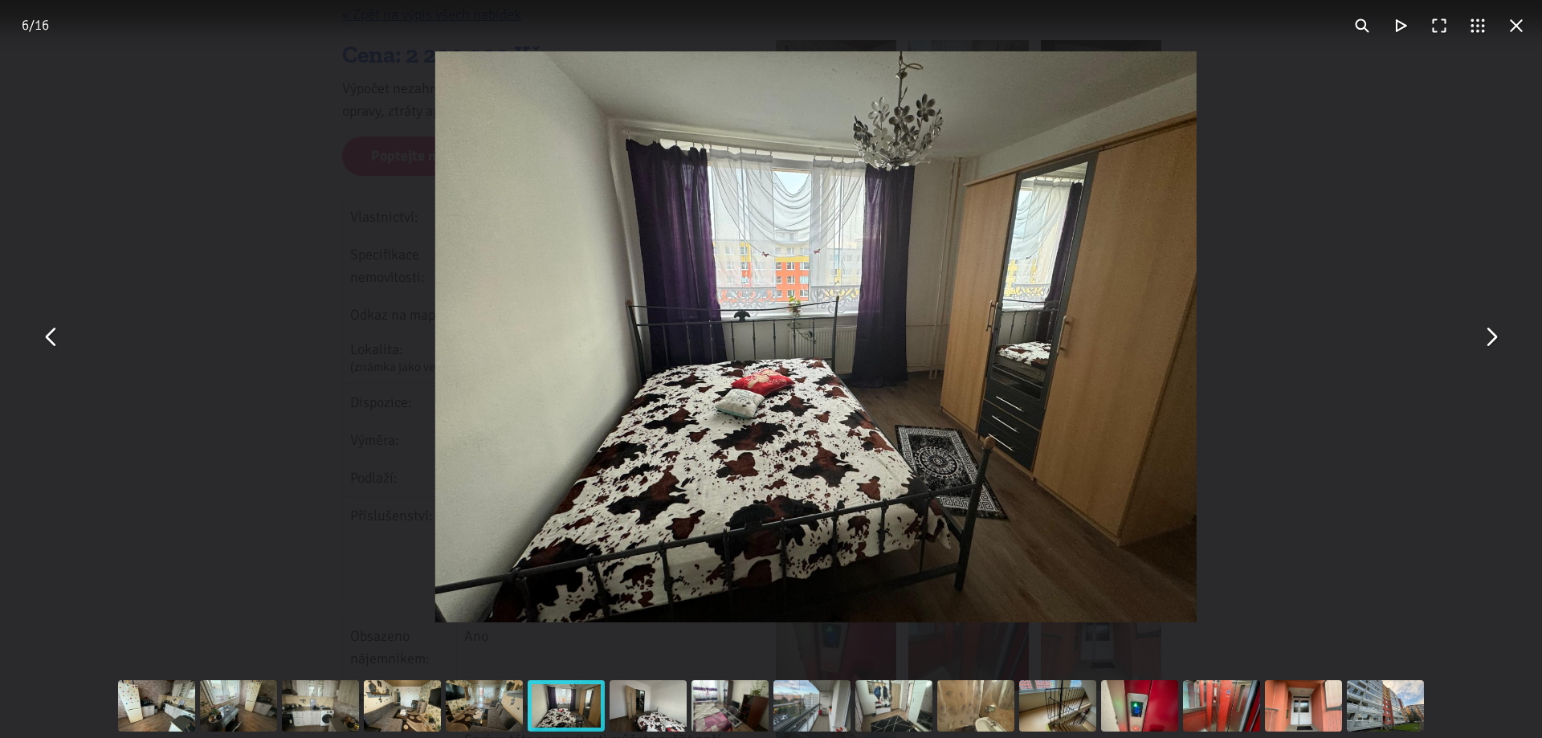
click at [1493, 342] on button "You can close this modal content with the ESC key" at bounding box center [1490, 337] width 39 height 39
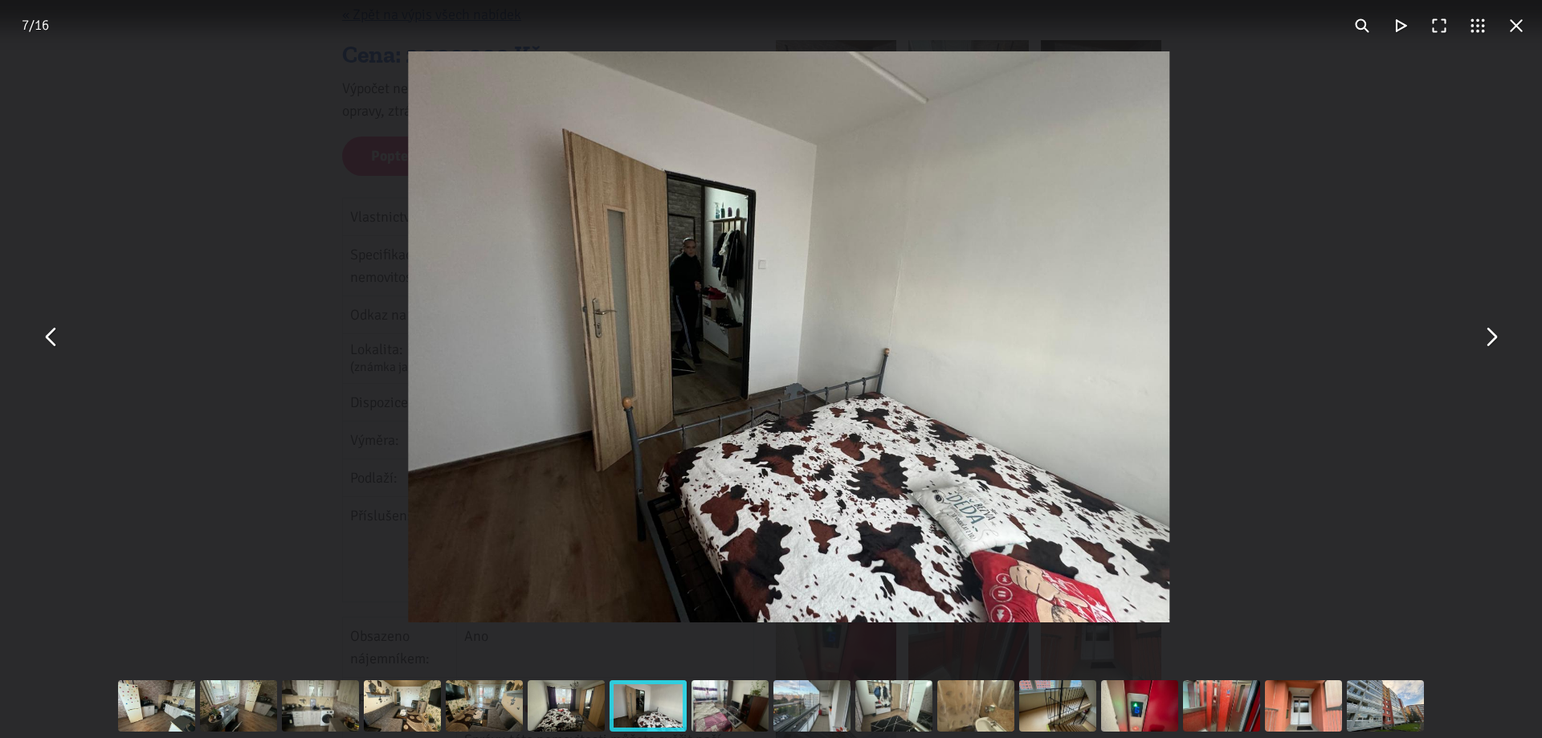
click at [1493, 342] on button "You can close this modal content with the ESC key" at bounding box center [1490, 337] width 39 height 39
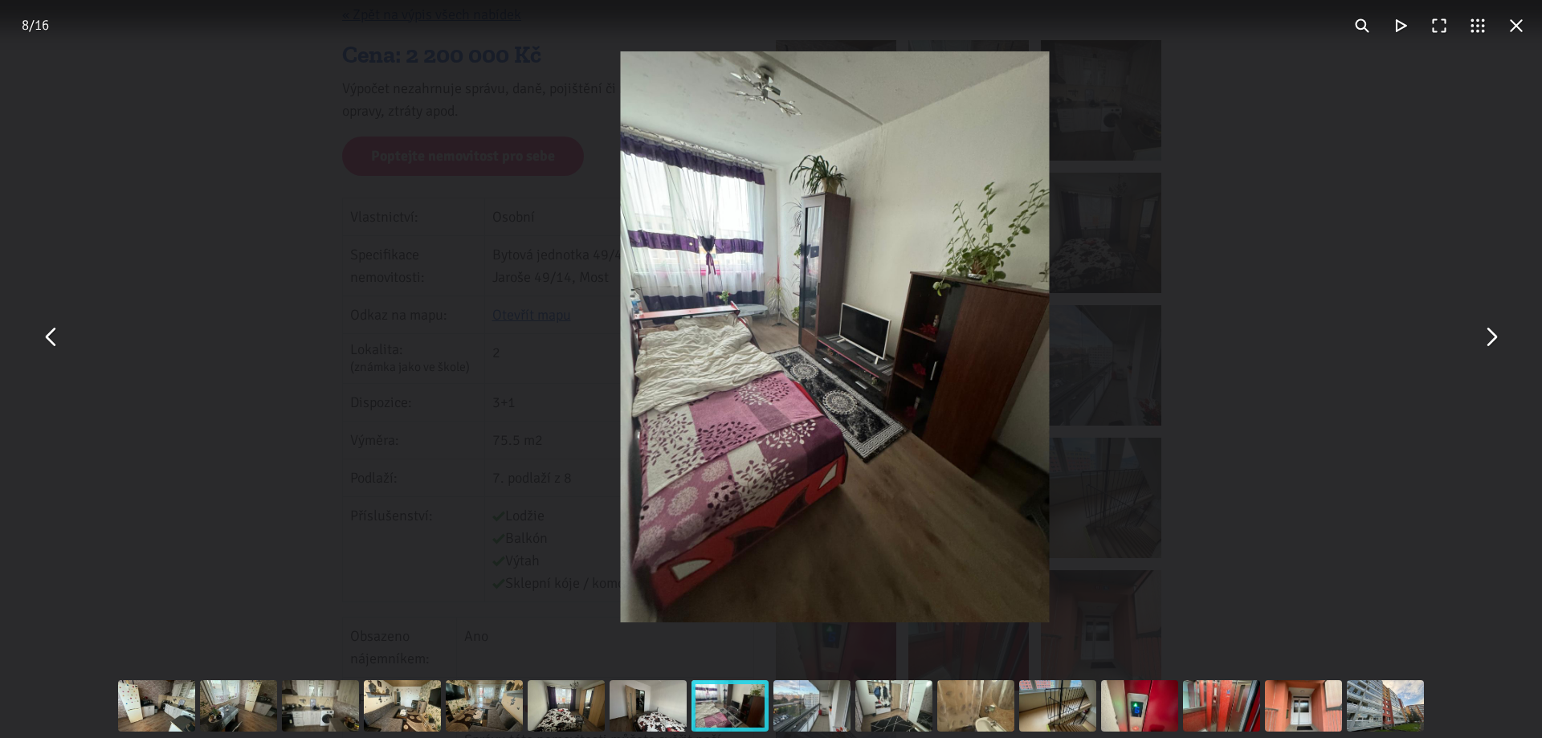
click at [1493, 342] on button "You can close this modal content with the ESC key" at bounding box center [1490, 337] width 39 height 39
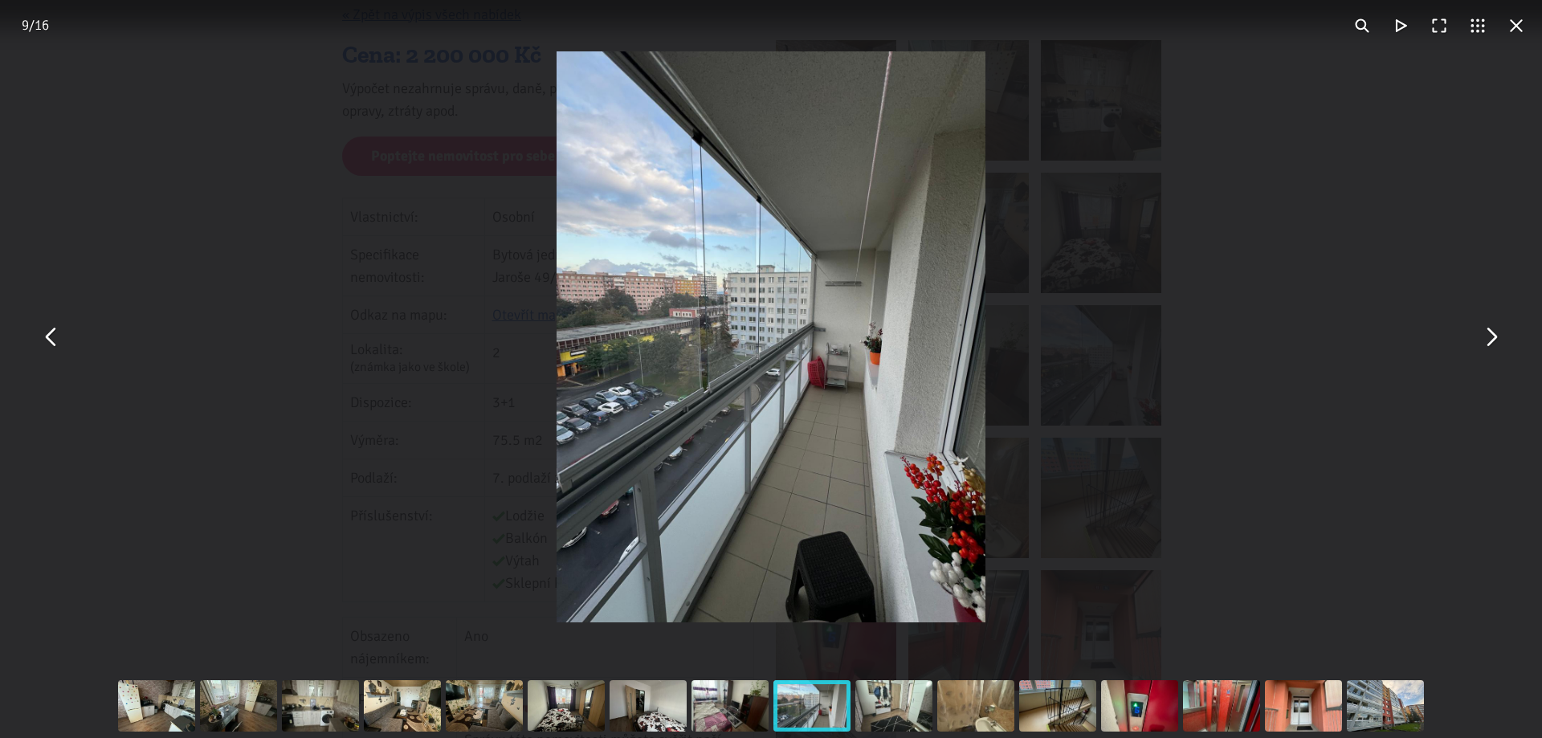
click at [1493, 342] on button "You can close this modal content with the ESC key" at bounding box center [1490, 337] width 39 height 39
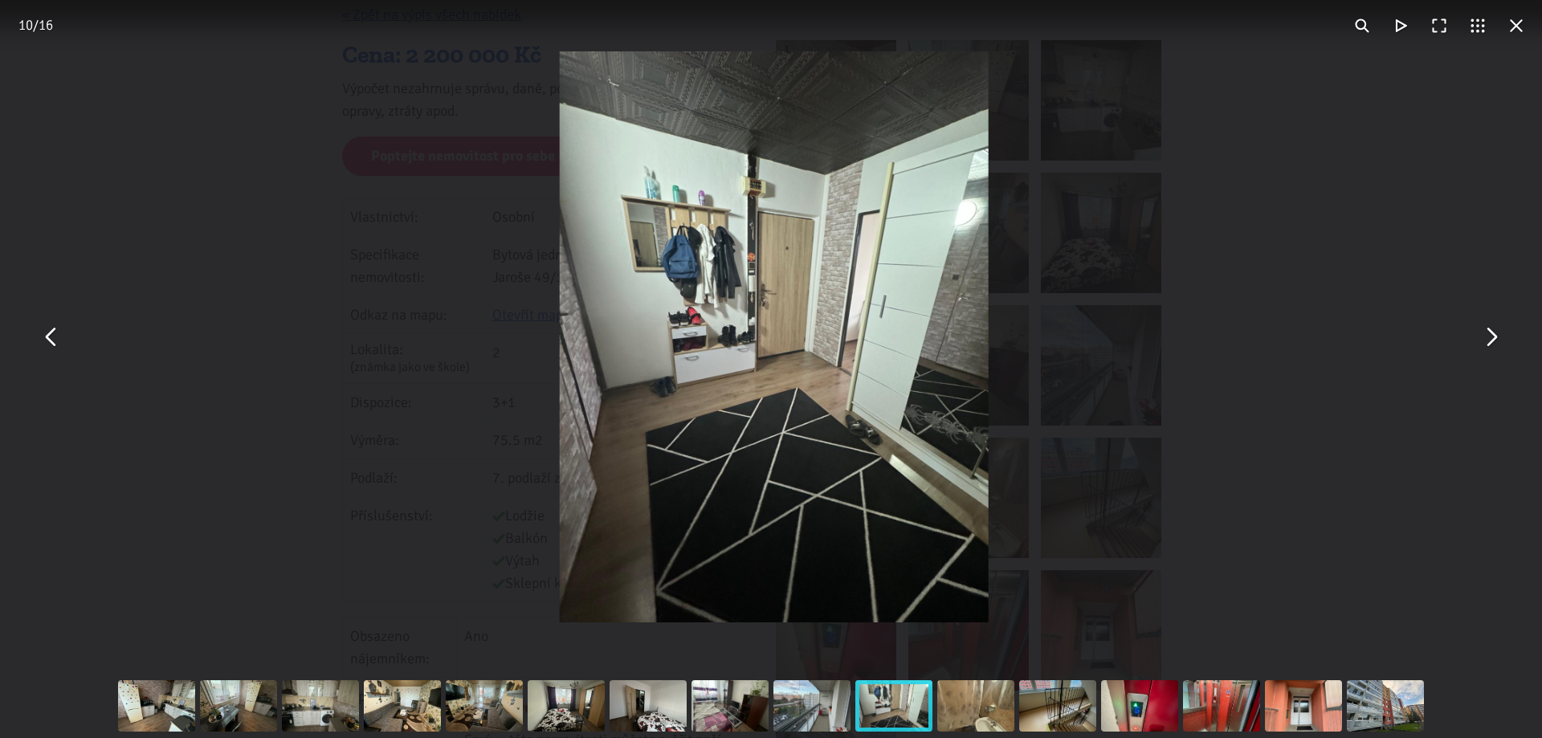
click at [1493, 342] on button "You can close this modal content with the ESC key" at bounding box center [1490, 337] width 39 height 39
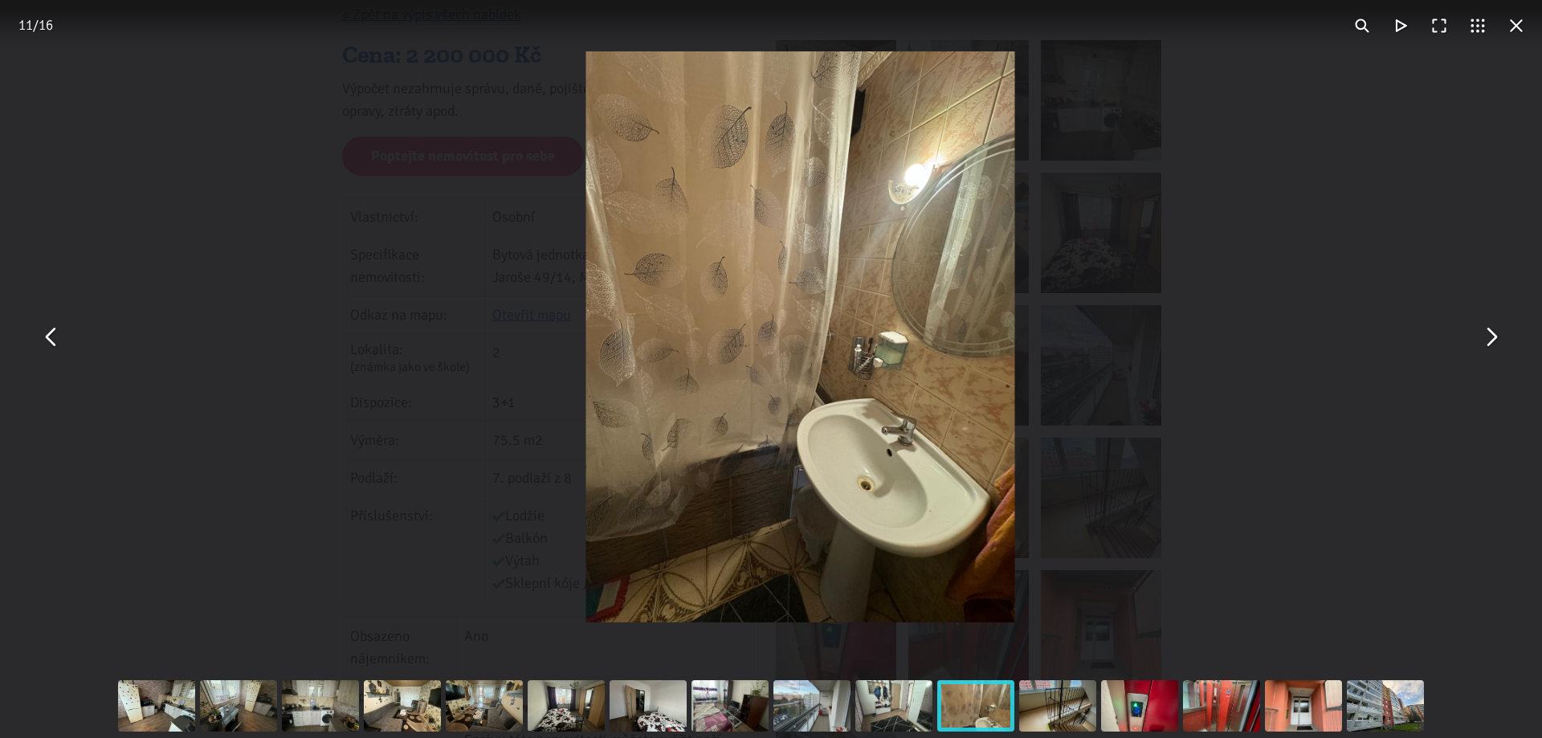
click at [1493, 342] on button "You can close this modal content with the ESC key" at bounding box center [1490, 337] width 39 height 39
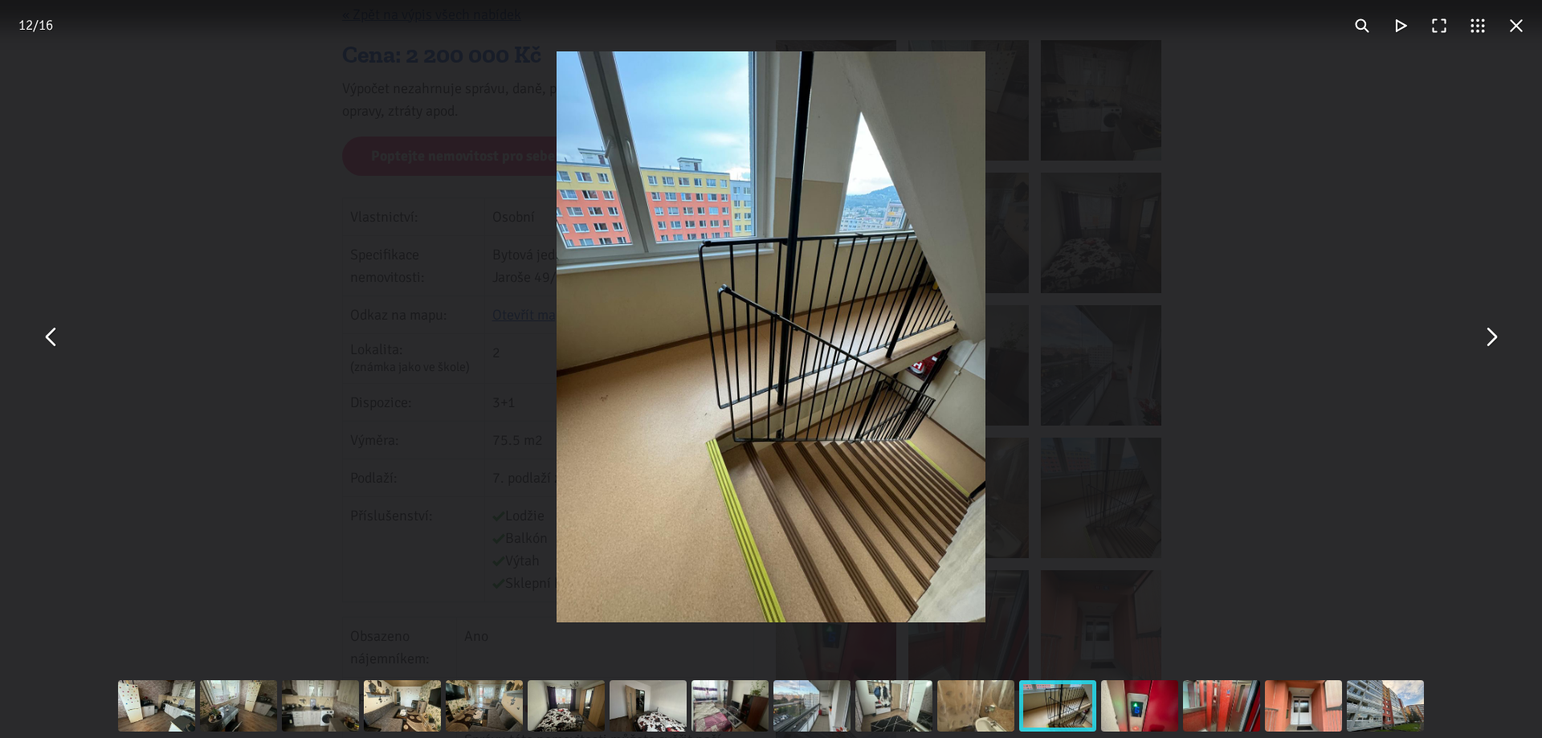
click at [51, 341] on button "You can close this modal content with the ESC key" at bounding box center [51, 337] width 39 height 39
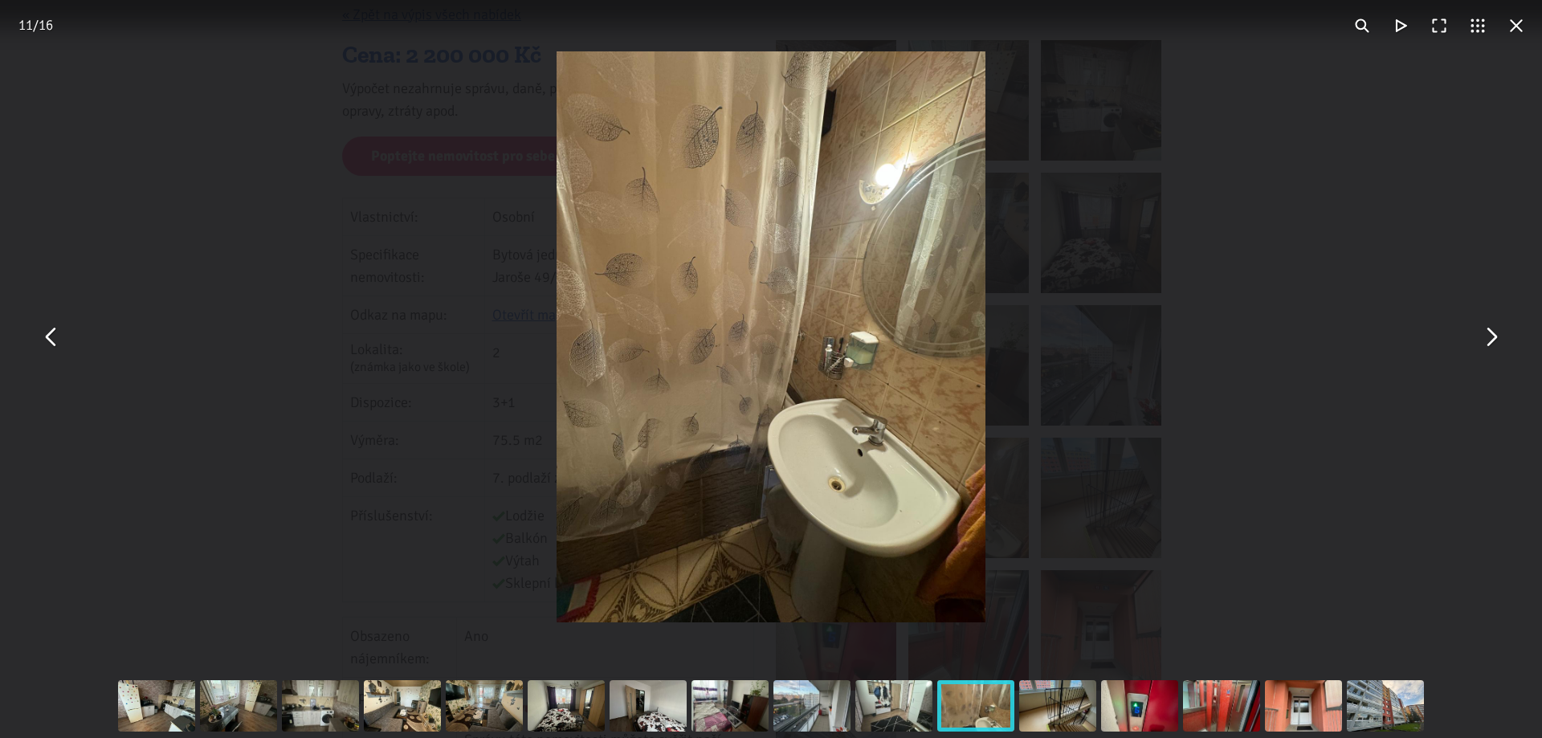
click at [1514, 24] on button "You can close this modal content with the ESC key" at bounding box center [1516, 25] width 39 height 39
